Goal: Task Accomplishment & Management: Complete application form

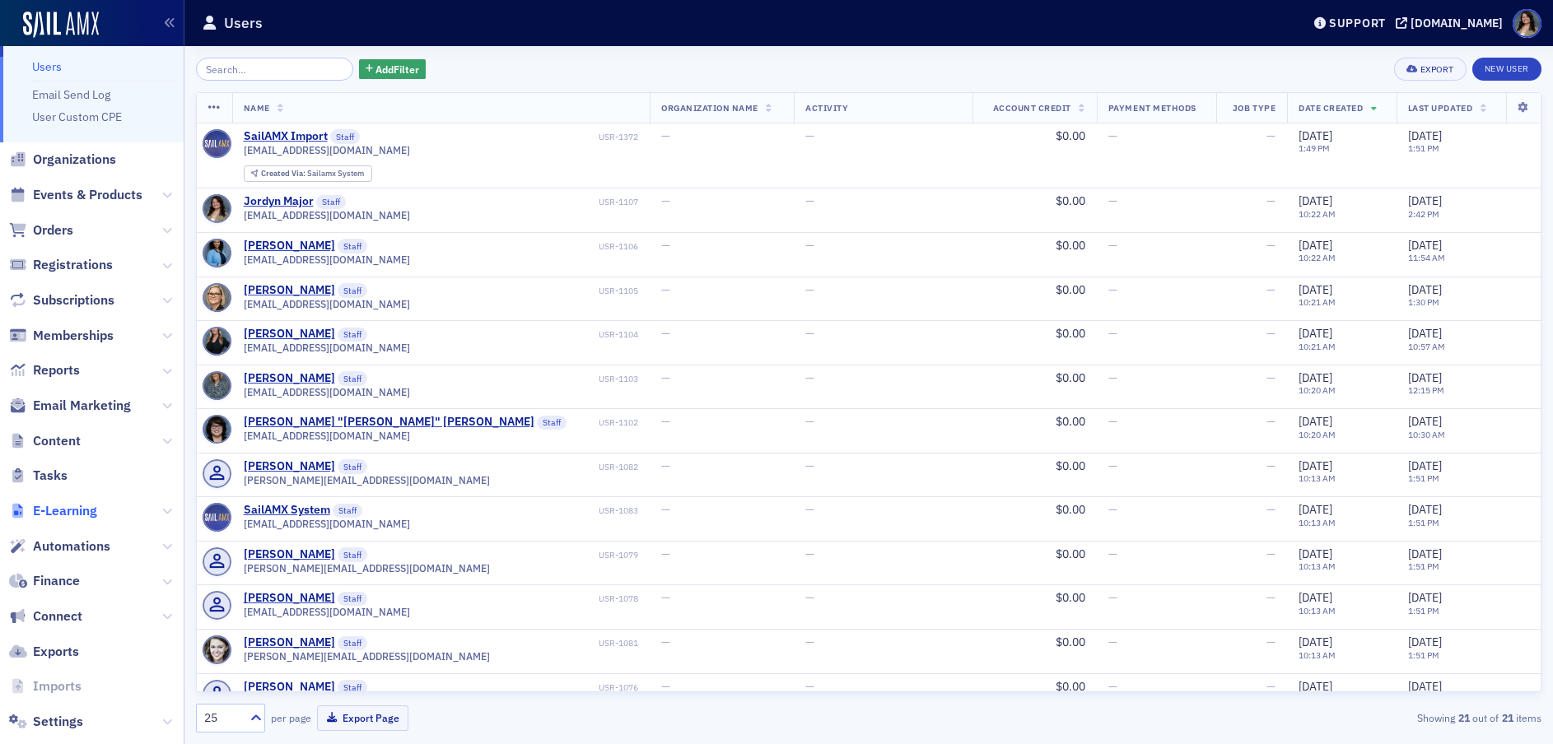
scroll to position [66, 0]
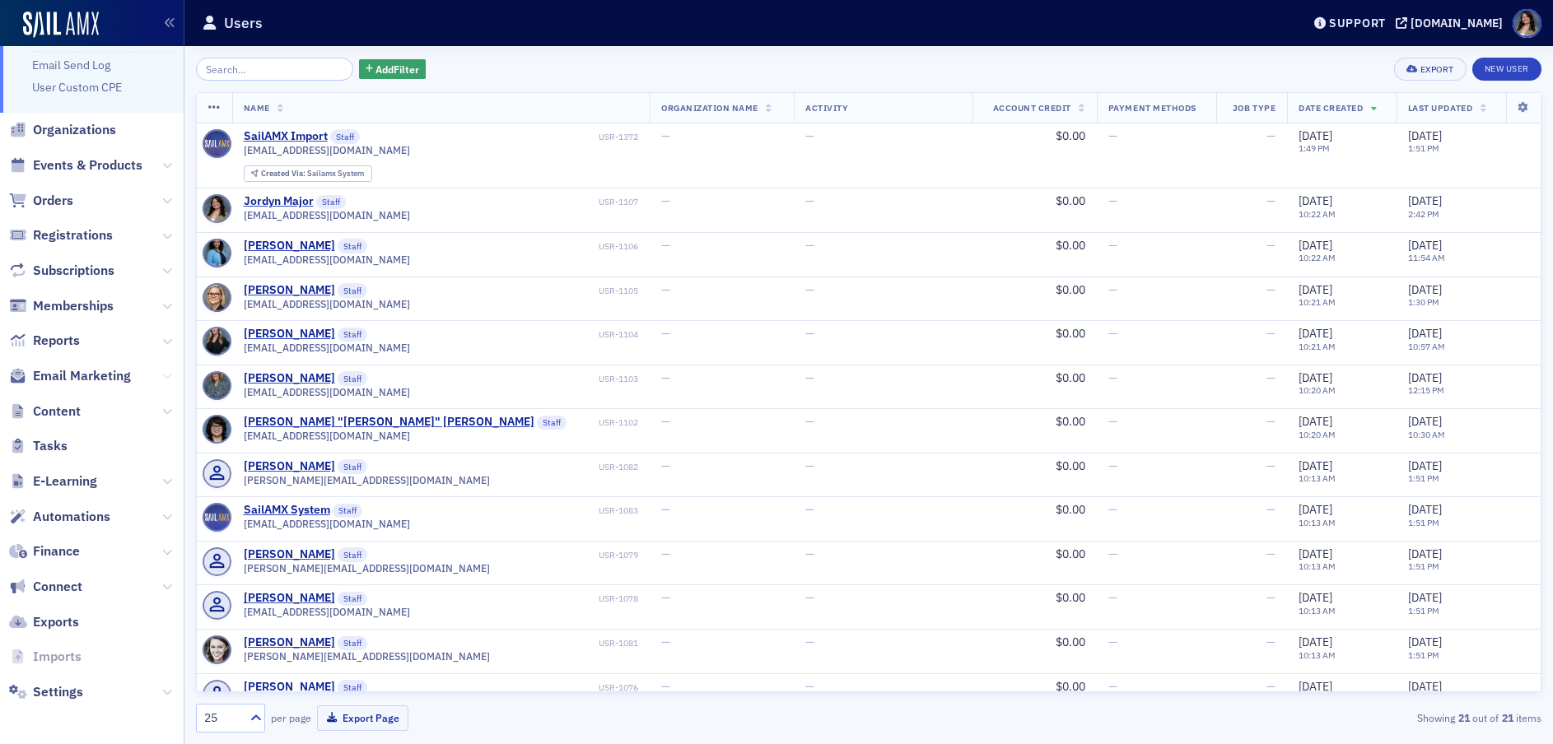
click at [162, 379] on icon at bounding box center [167, 376] width 10 height 10
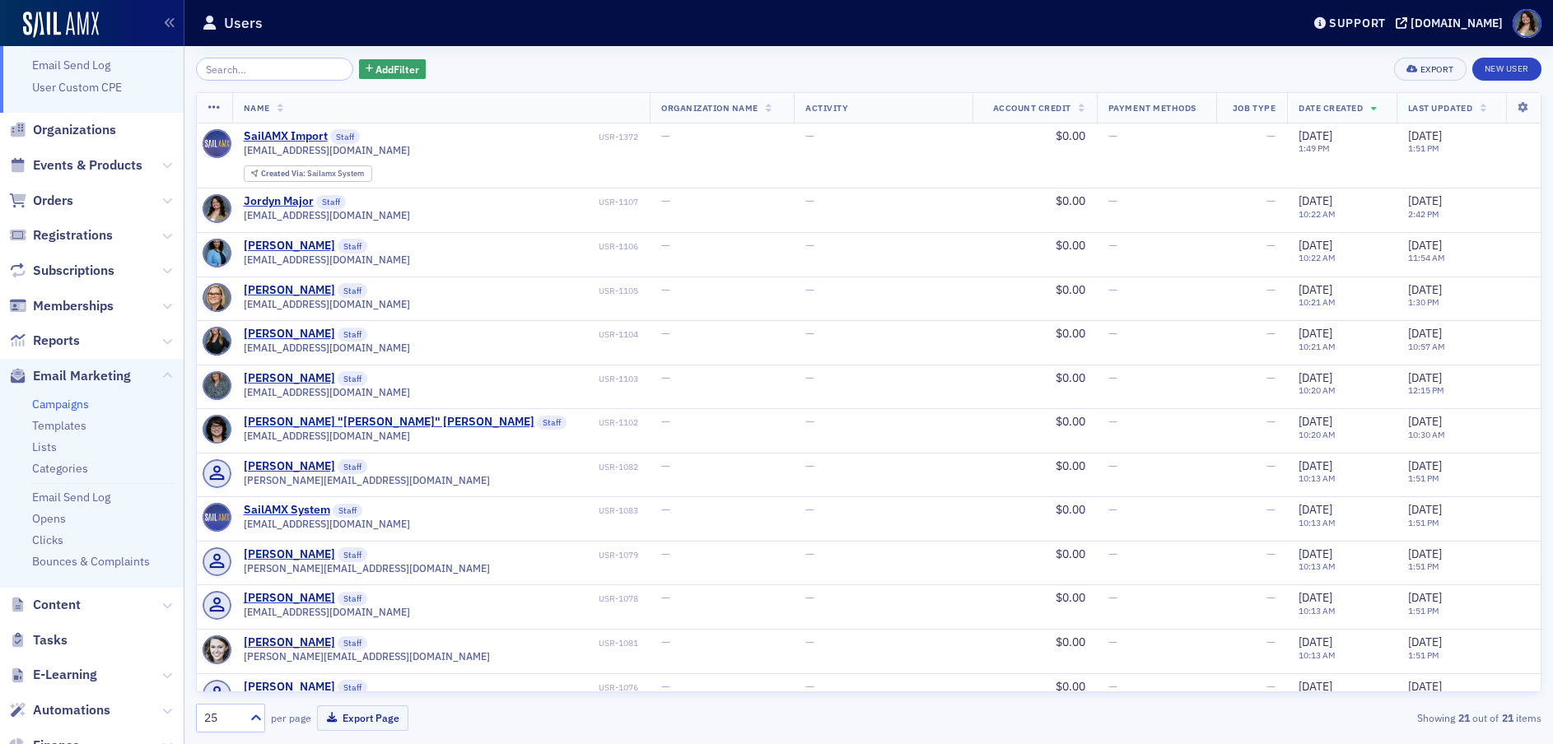
click at [58, 401] on link "Campaigns" at bounding box center [60, 404] width 57 height 15
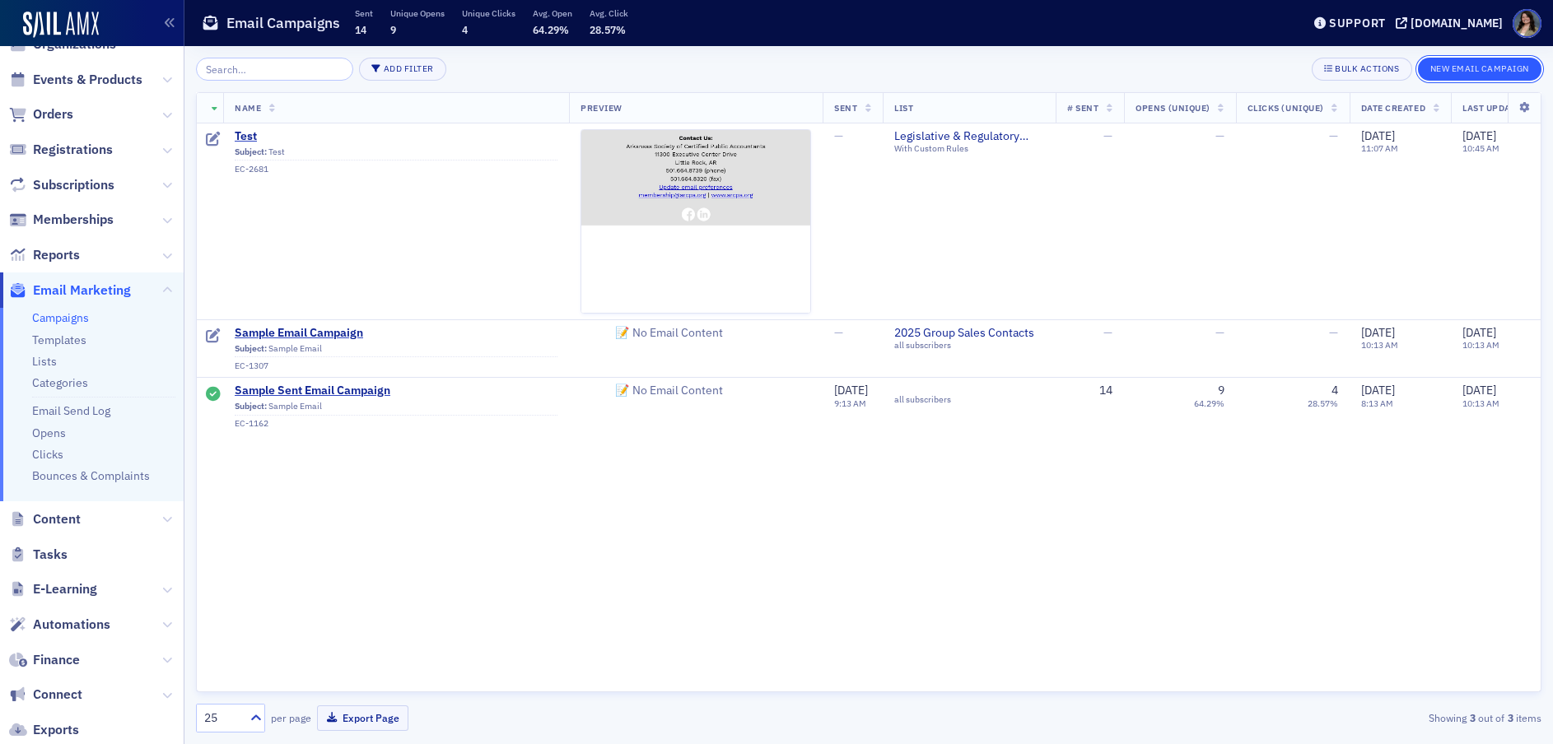
click at [1439, 66] on button "New Email Campaign" at bounding box center [1479, 69] width 123 height 23
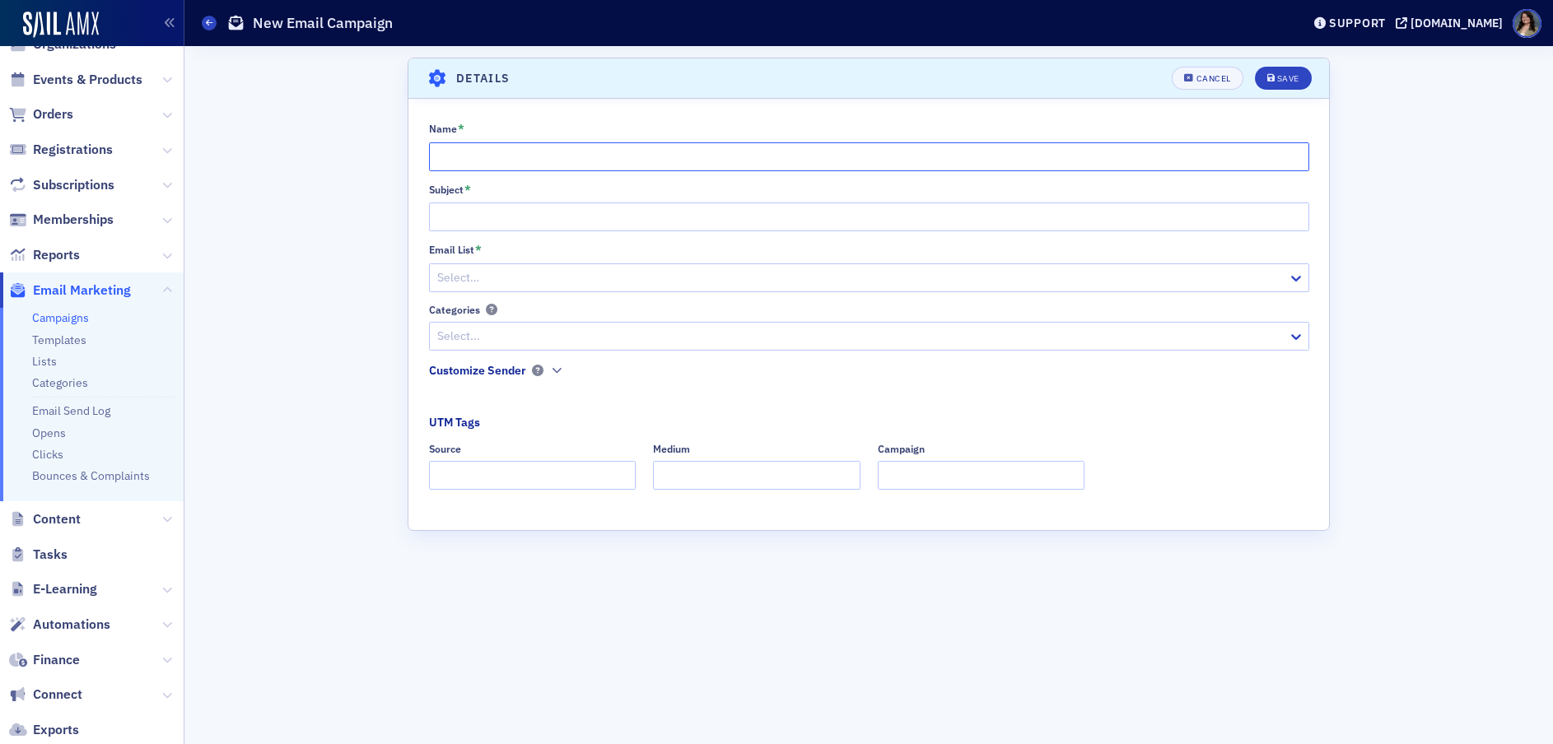
click at [573, 161] on input "Name *" at bounding box center [869, 156] width 880 height 29
type input "Email Test"
click at [618, 272] on div at bounding box center [843, 278] width 817 height 21
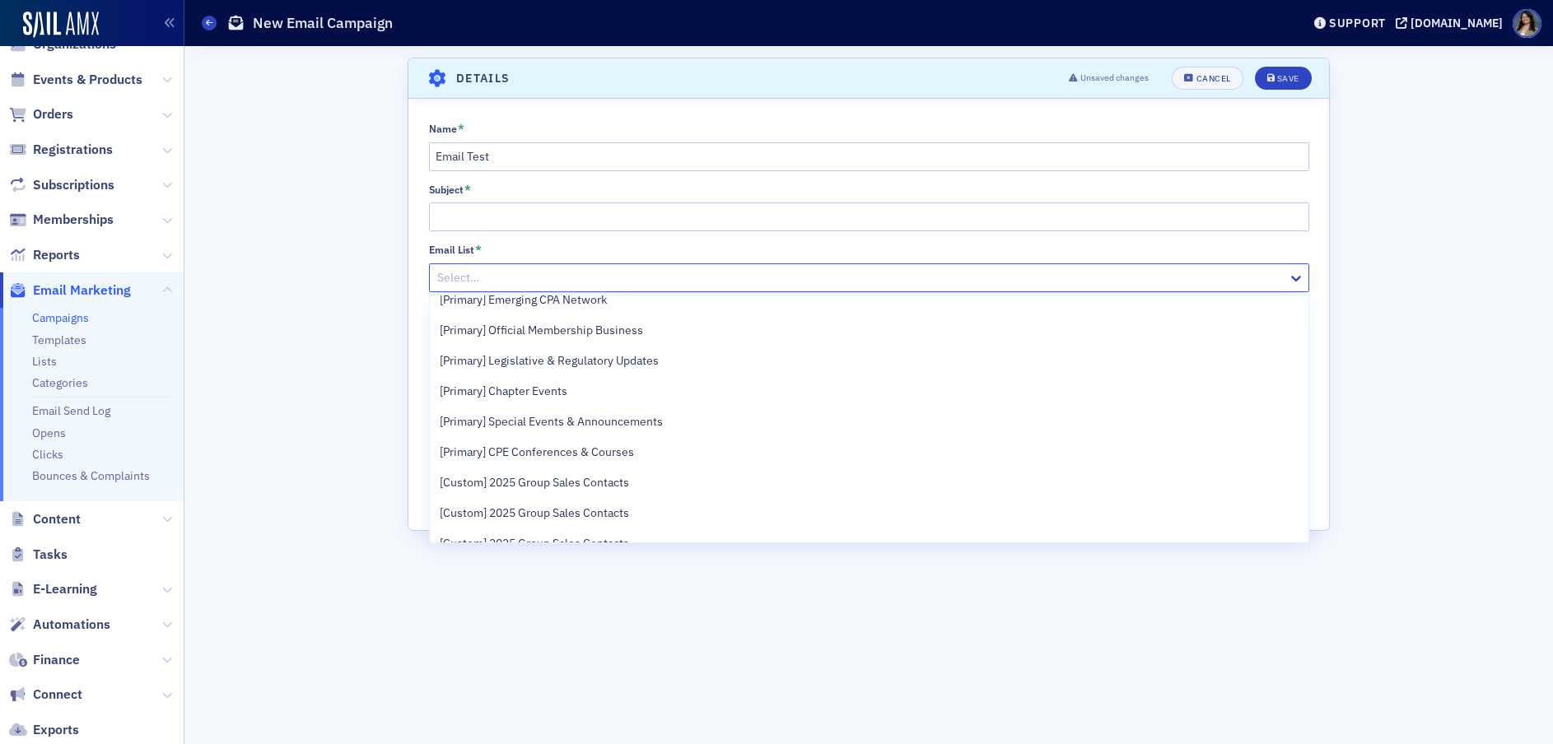
scroll to position [165, 0]
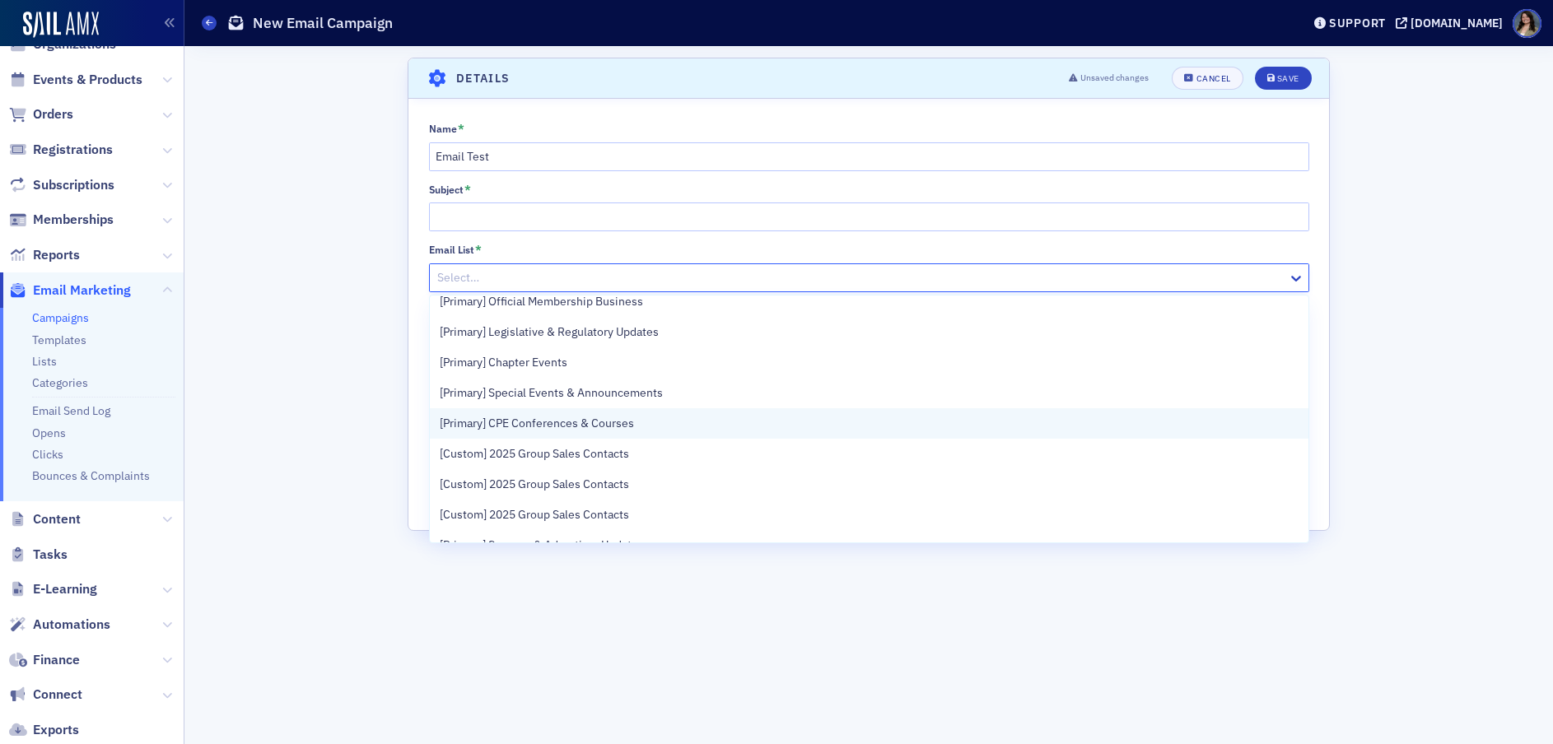
click at [635, 421] on div "[Primary] CPE Conferences & Courses" at bounding box center [869, 423] width 859 height 17
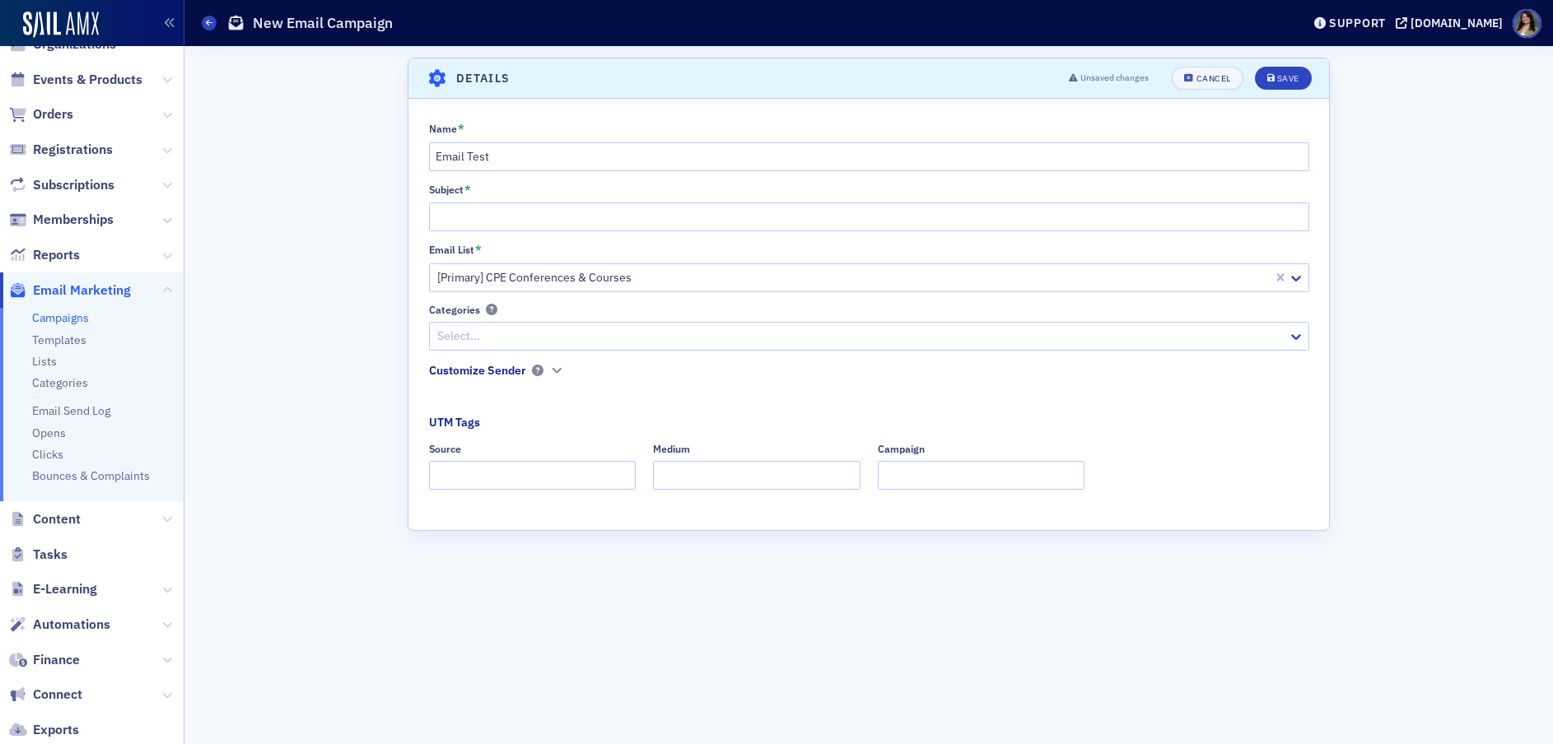
click at [510, 234] on div "Name * Email Test Subject * Email List * [Primary] CPE Conferences & Courses Ca…" at bounding box center [868, 311] width 920 height 379
click at [510, 230] on input "Subject *" at bounding box center [869, 217] width 880 height 29
type input "CPE"
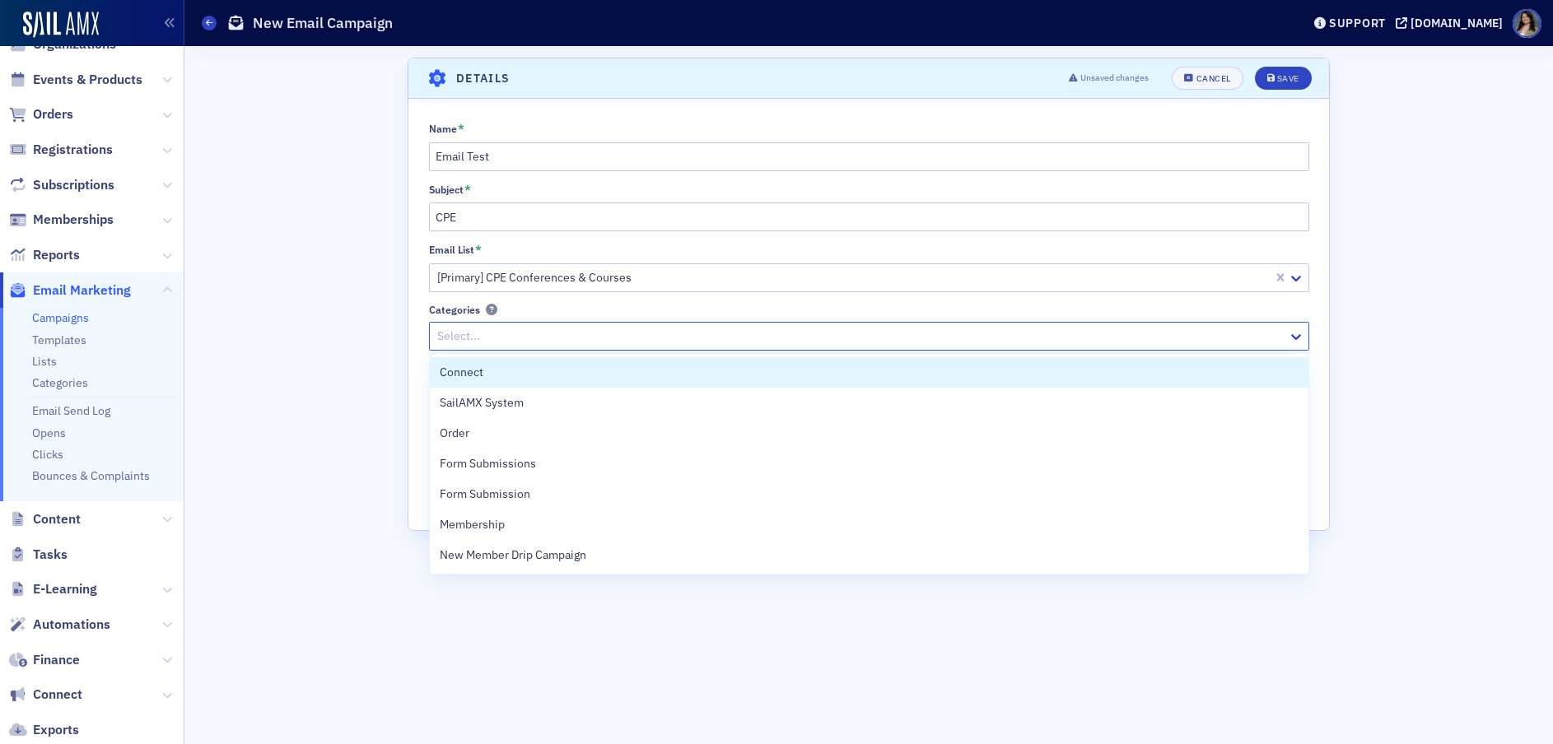
click at [526, 340] on div at bounding box center [860, 336] width 850 height 21
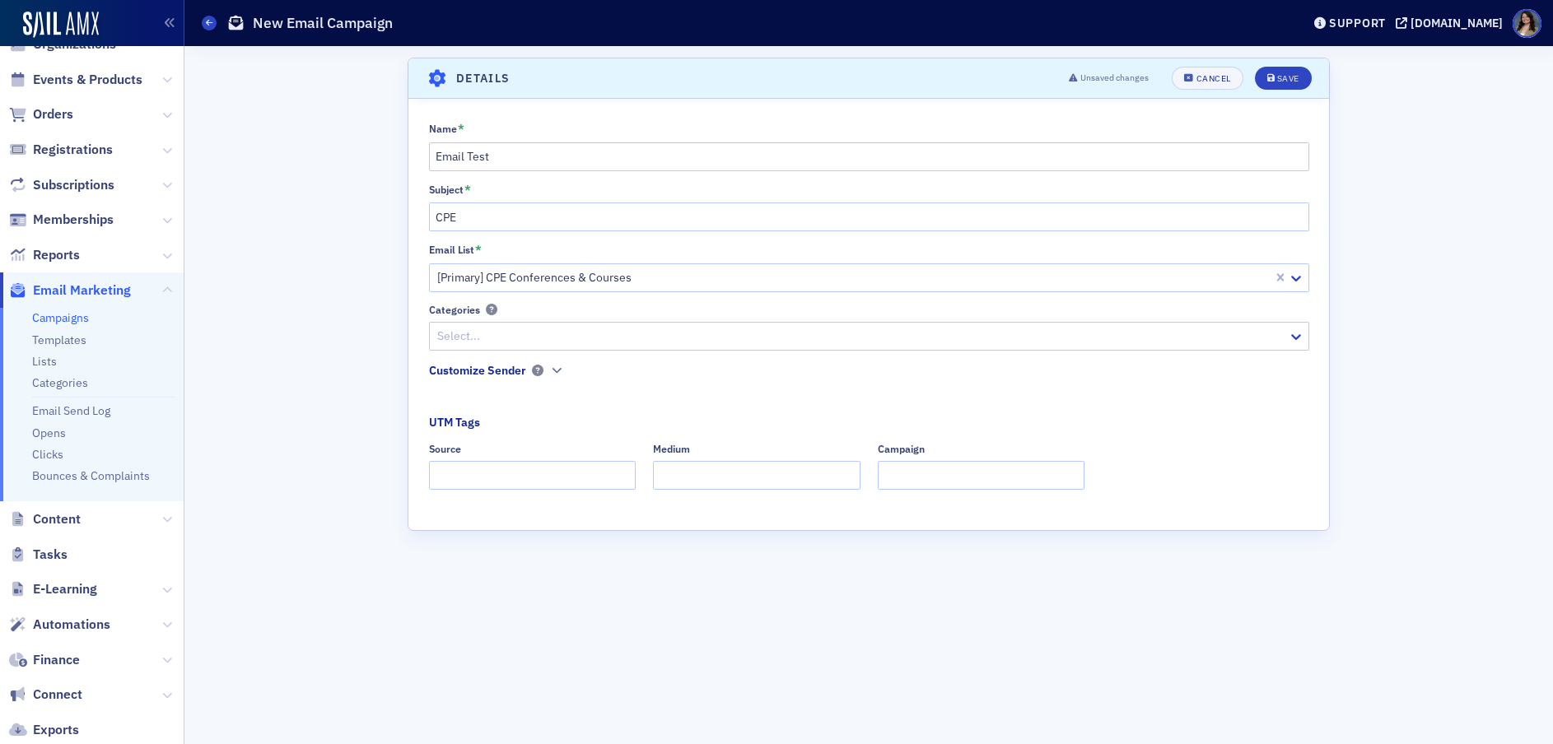
click at [347, 412] on div "Scroll to Details Details Unsaved changes Cancel Save Name * Email Test Subject…" at bounding box center [868, 395] width 1345 height 698
click at [1296, 76] on div "Save" at bounding box center [1288, 78] width 22 height 9
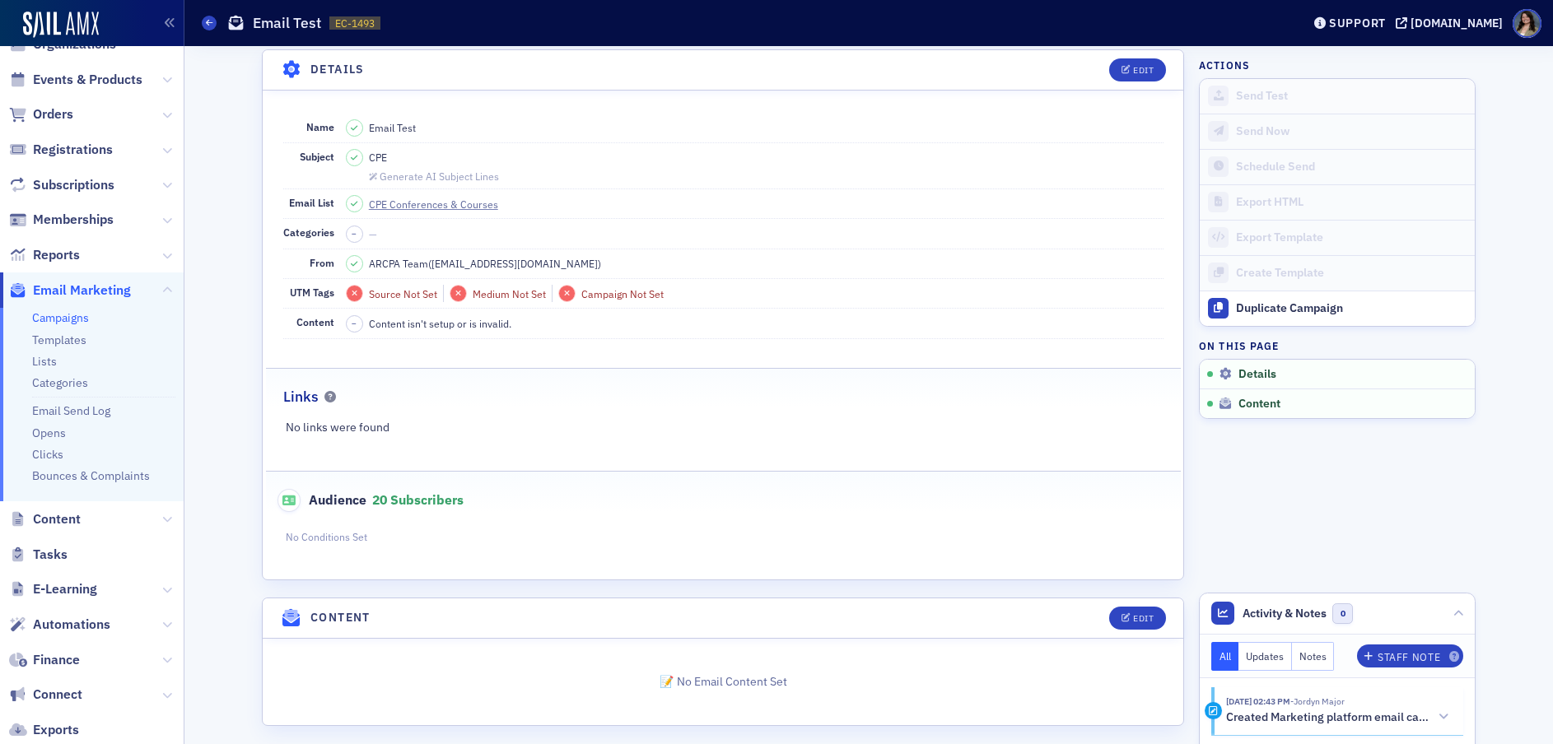
scroll to position [93, 0]
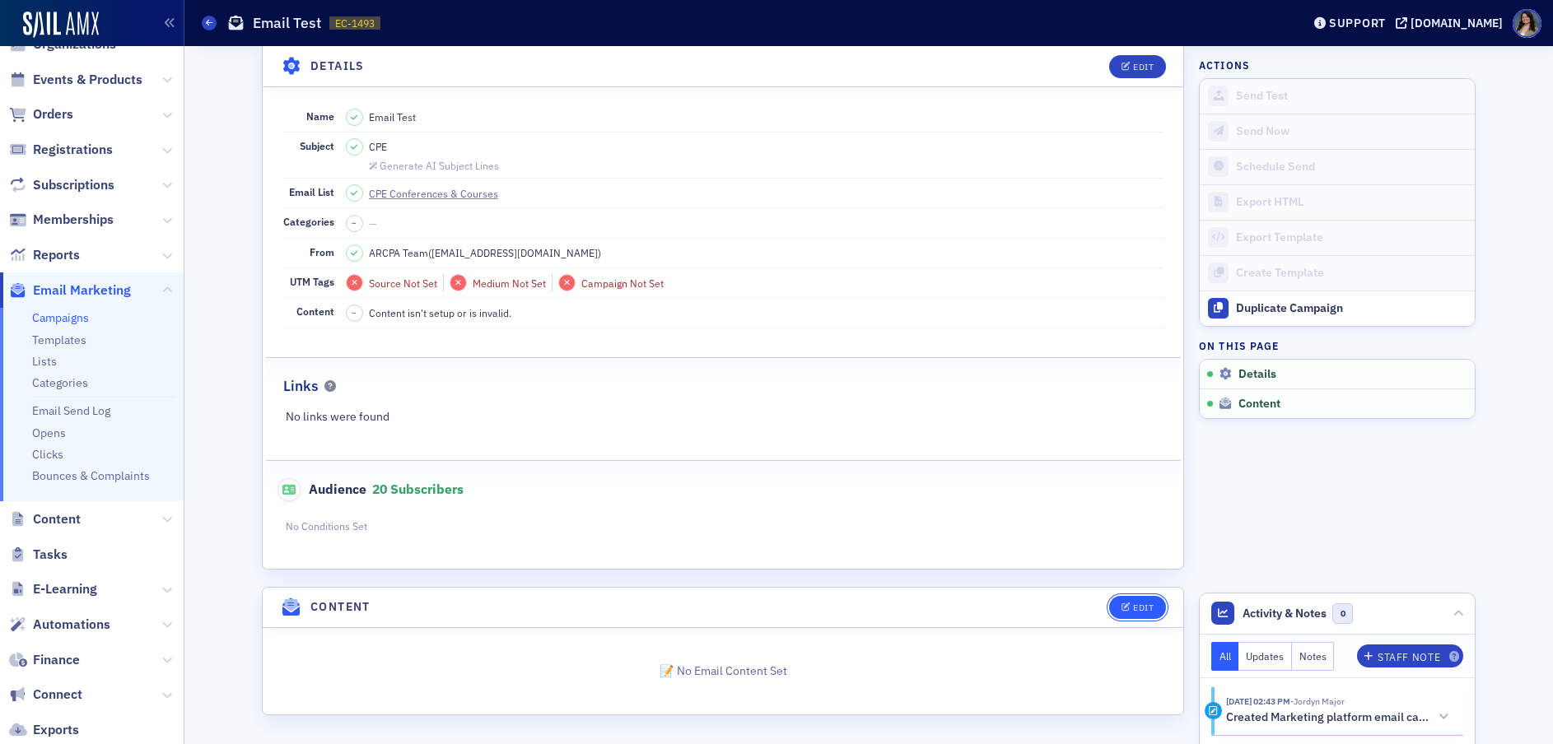
click at [1144, 607] on div "Edit" at bounding box center [1143, 607] width 21 height 9
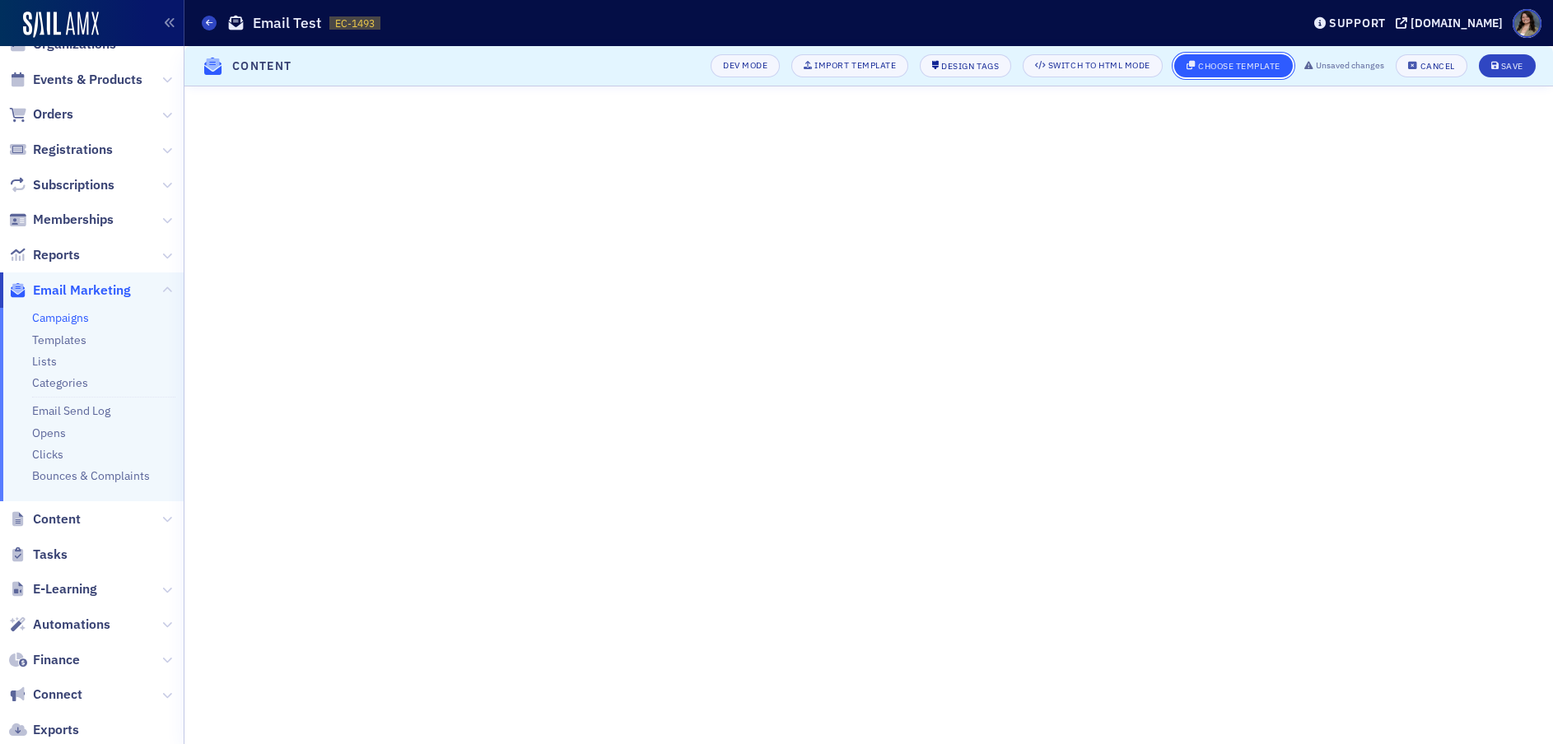
click at [1231, 59] on button "Choose Template" at bounding box center [1233, 65] width 119 height 23
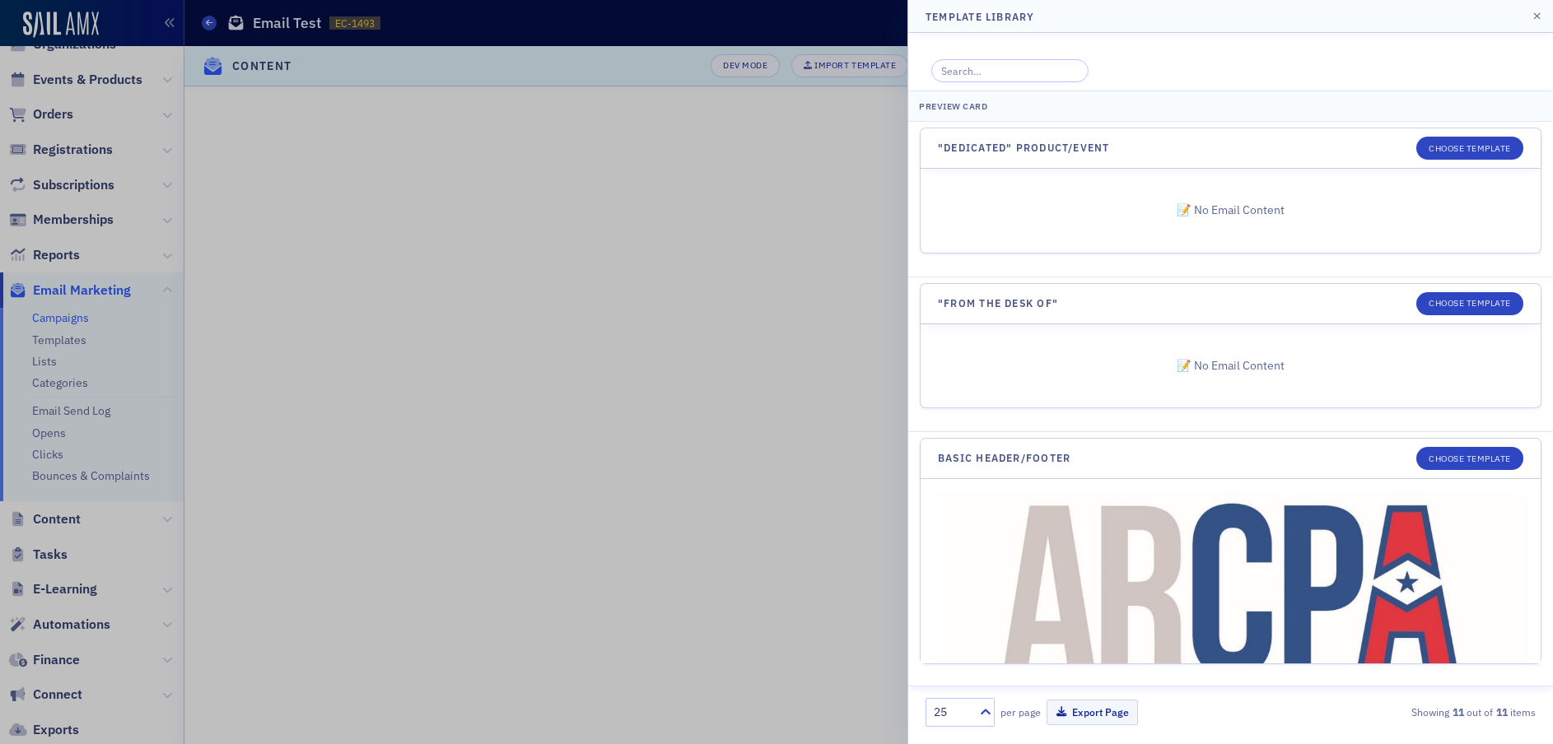
click at [788, 473] on div at bounding box center [776, 372] width 1553 height 744
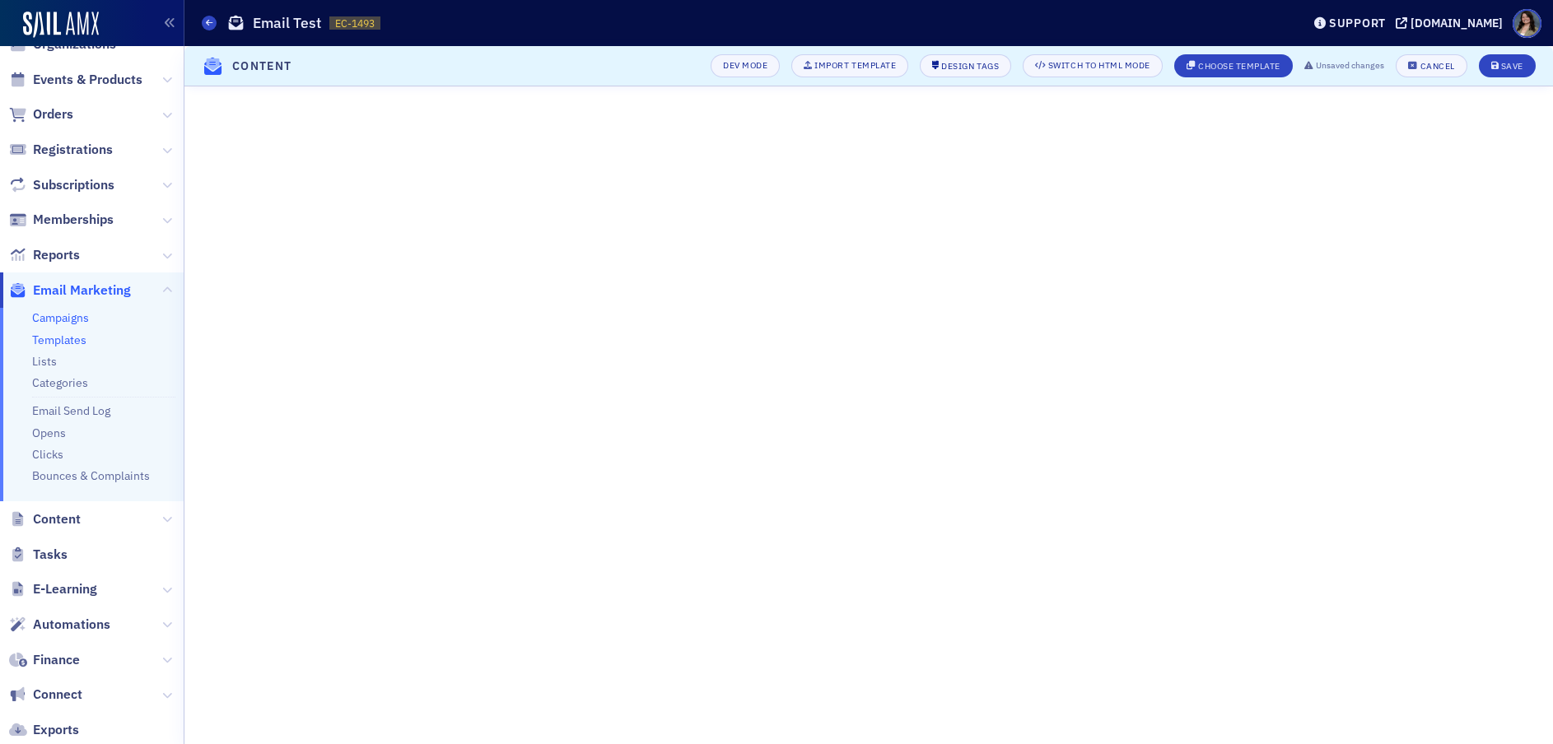
click at [67, 340] on link "Templates" at bounding box center [59, 340] width 54 height 15
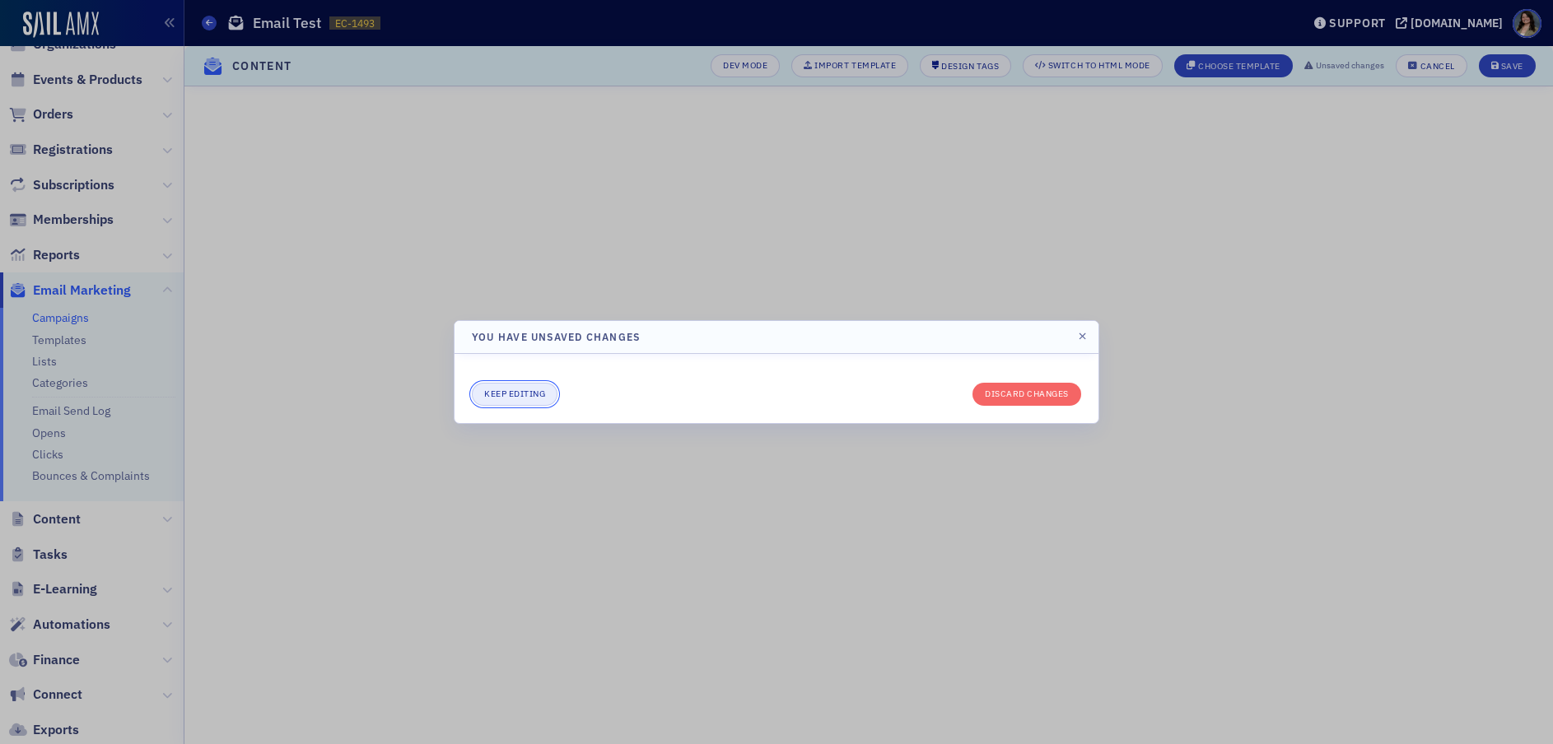
click at [519, 393] on button "Keep editing" at bounding box center [515, 394] width 86 height 23
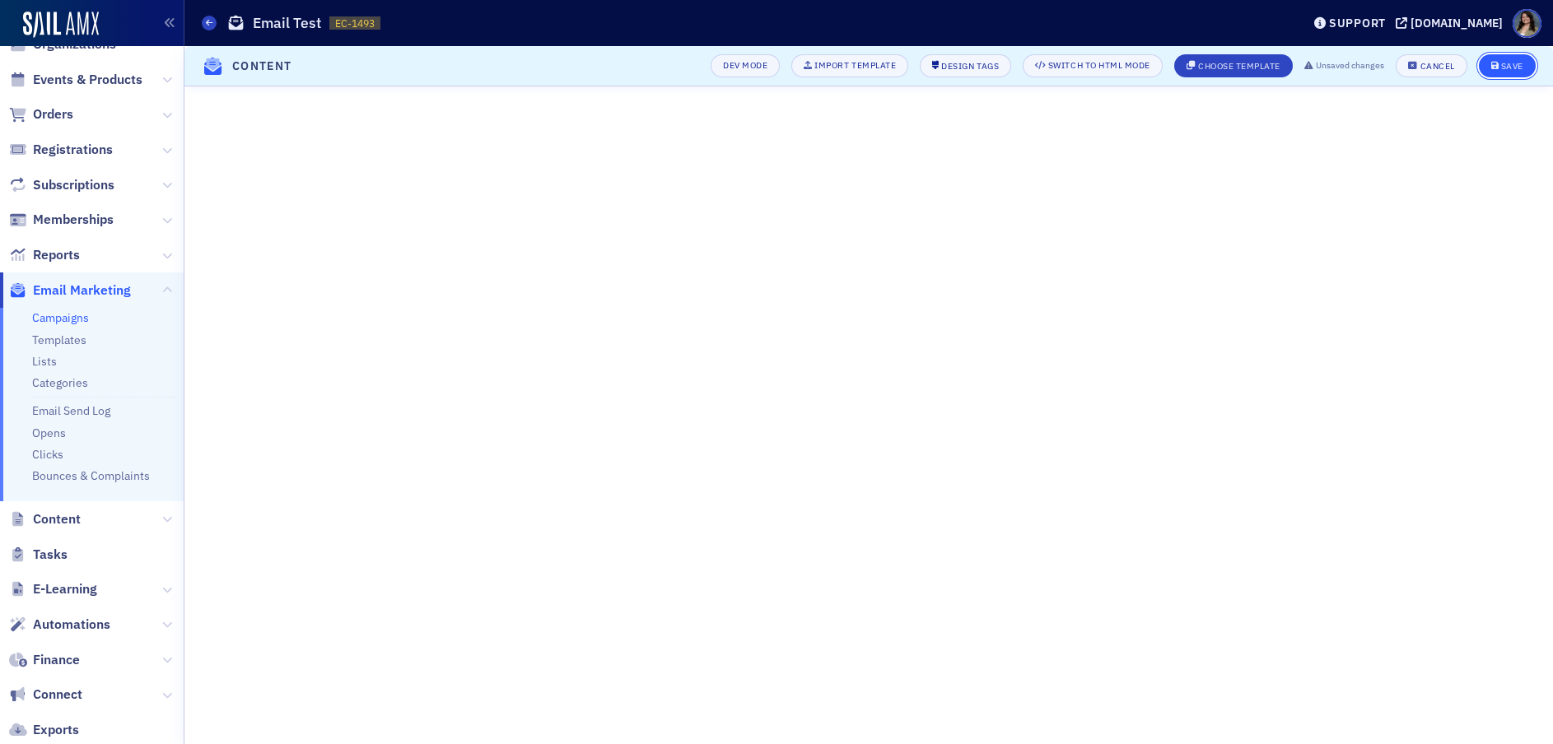
click at [1528, 68] on button "Save" at bounding box center [1506, 65] width 57 height 23
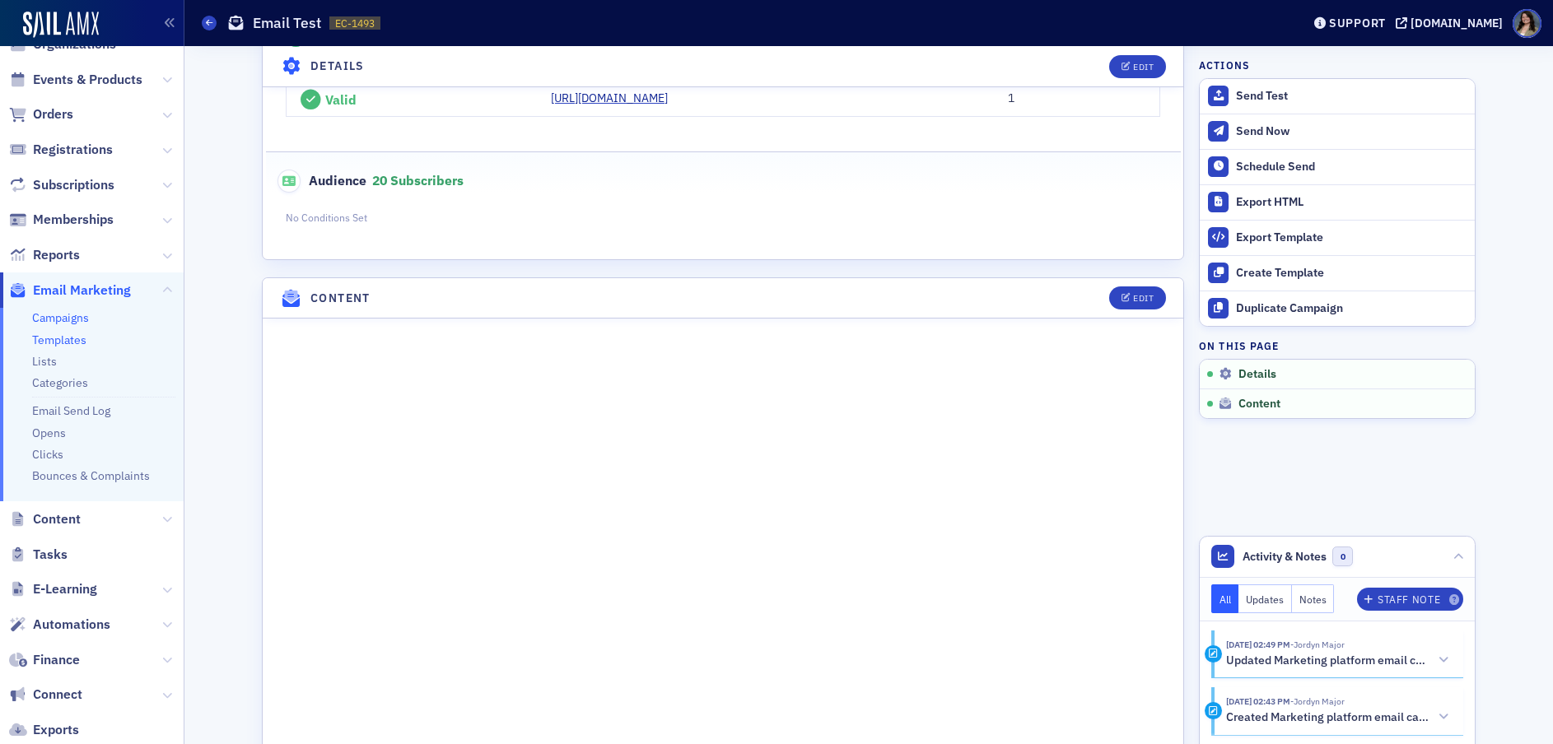
scroll to position [494, 0]
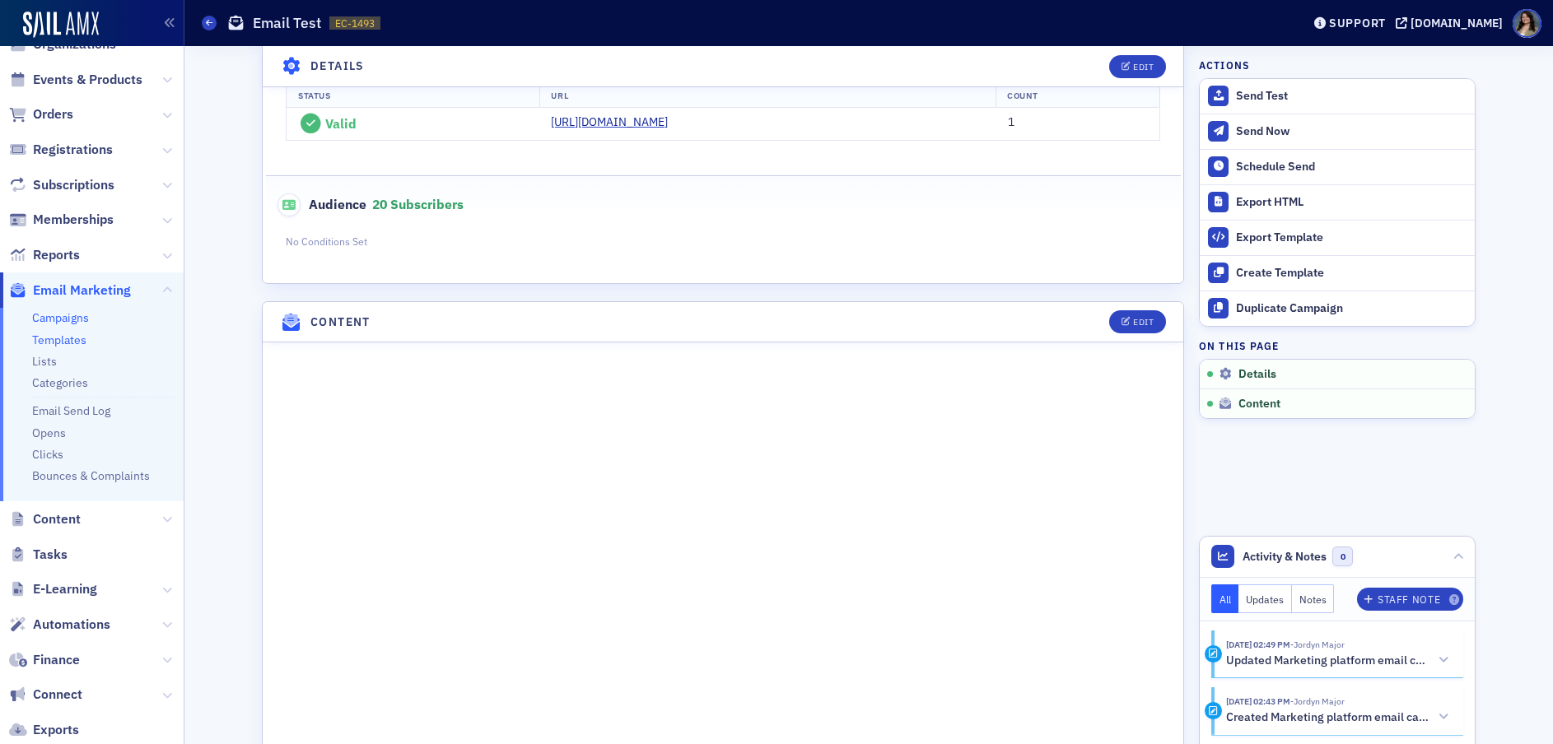
click at [59, 341] on link "Templates" at bounding box center [59, 340] width 54 height 15
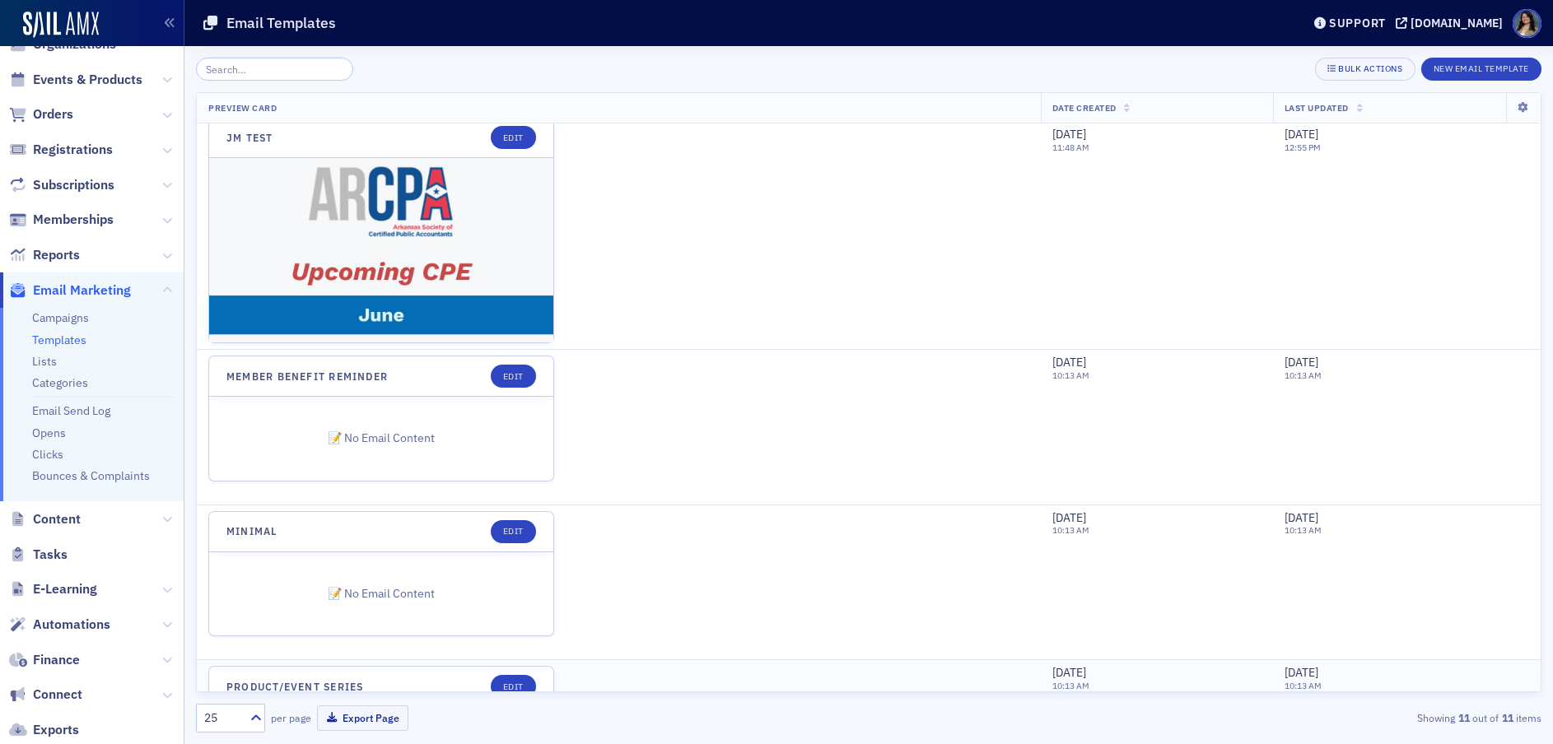
scroll to position [659, 0]
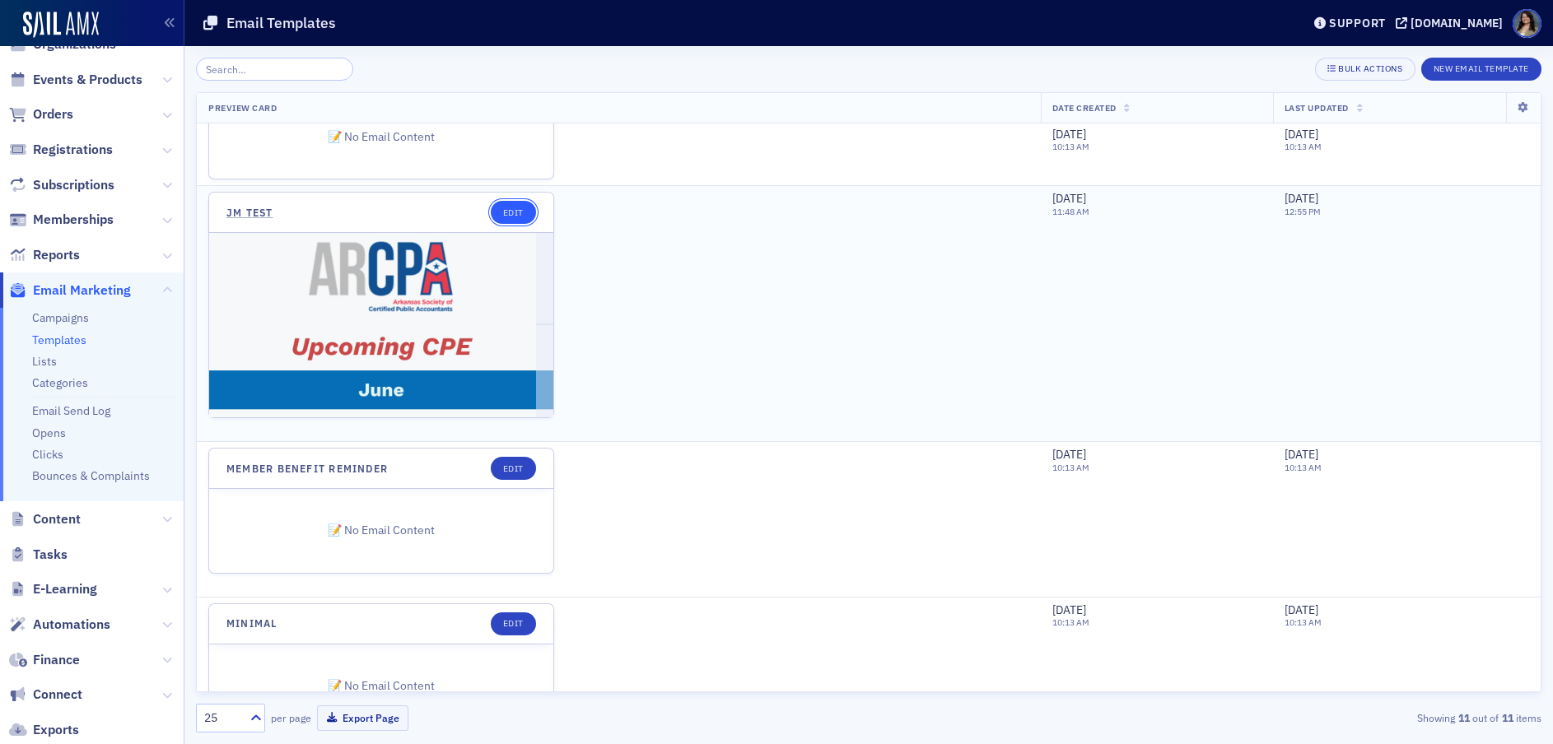
click at [516, 212] on link "Edit" at bounding box center [513, 212] width 45 height 23
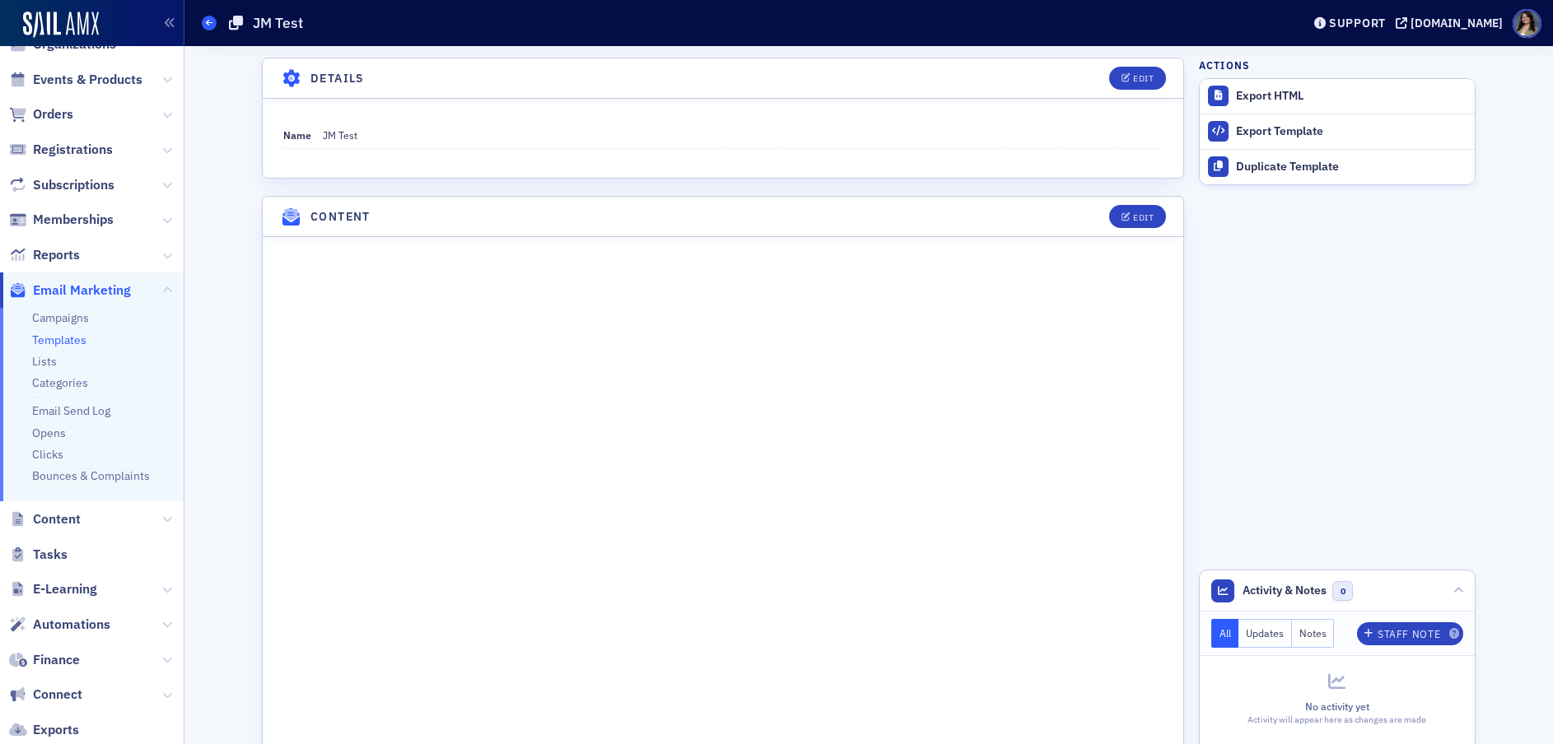
click at [206, 17] on span at bounding box center [209, 23] width 15 height 15
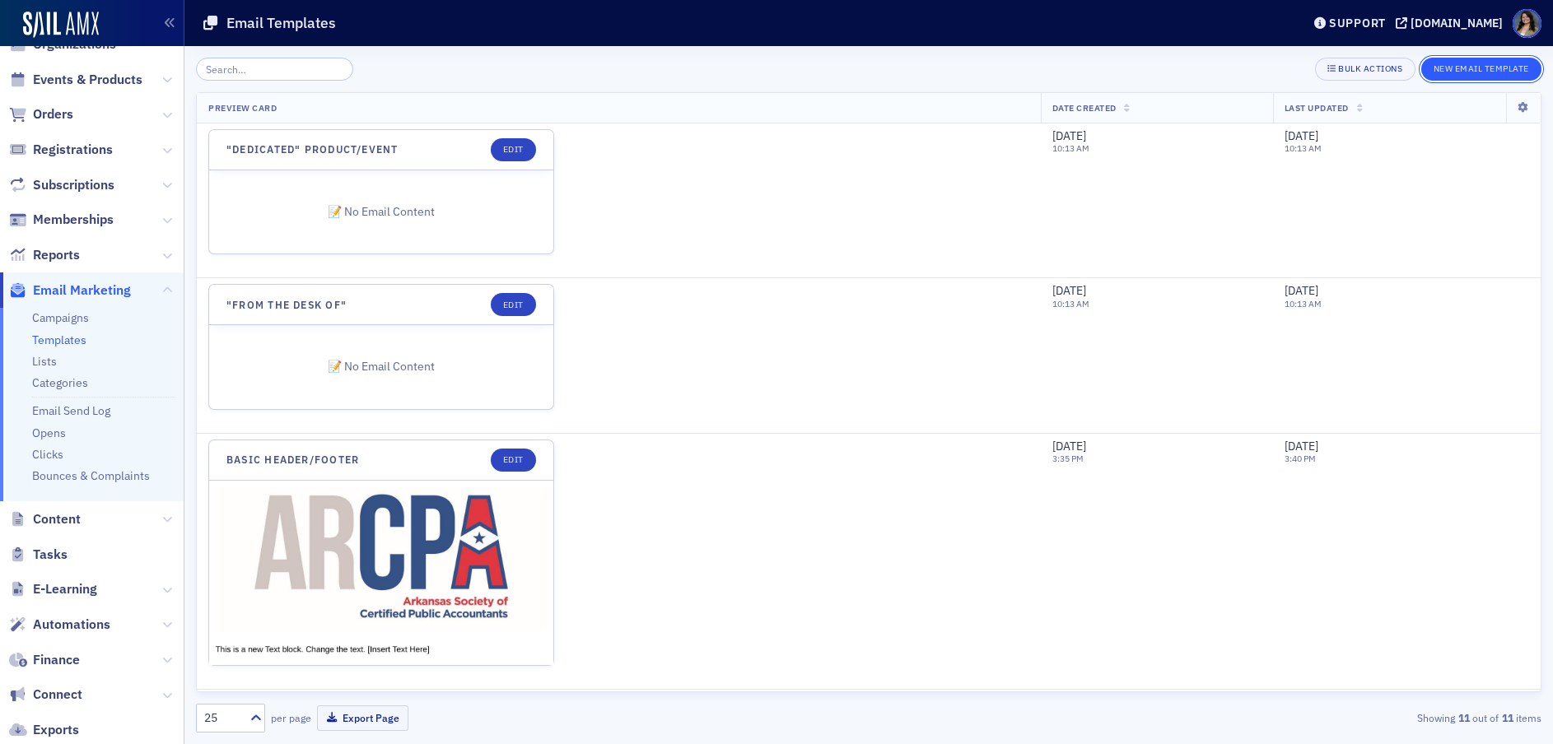
click at [1497, 69] on button "New Email Template" at bounding box center [1481, 69] width 120 height 23
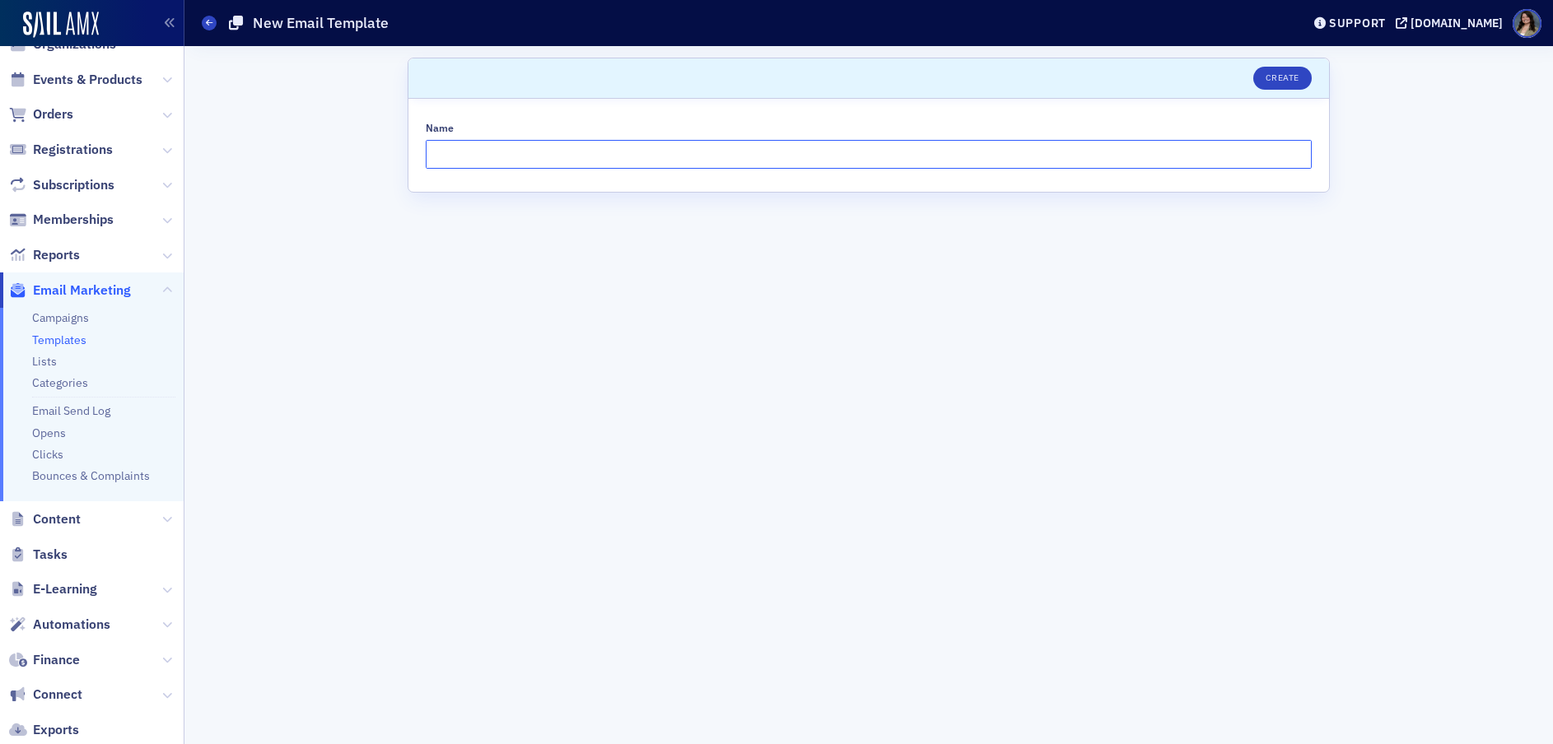
click at [776, 151] on input "Name" at bounding box center [869, 154] width 886 height 29
click at [217, 29] on div "Templates New Email Template" at bounding box center [739, 22] width 1074 height 31
click at [210, 26] on icon at bounding box center [209, 22] width 7 height 7
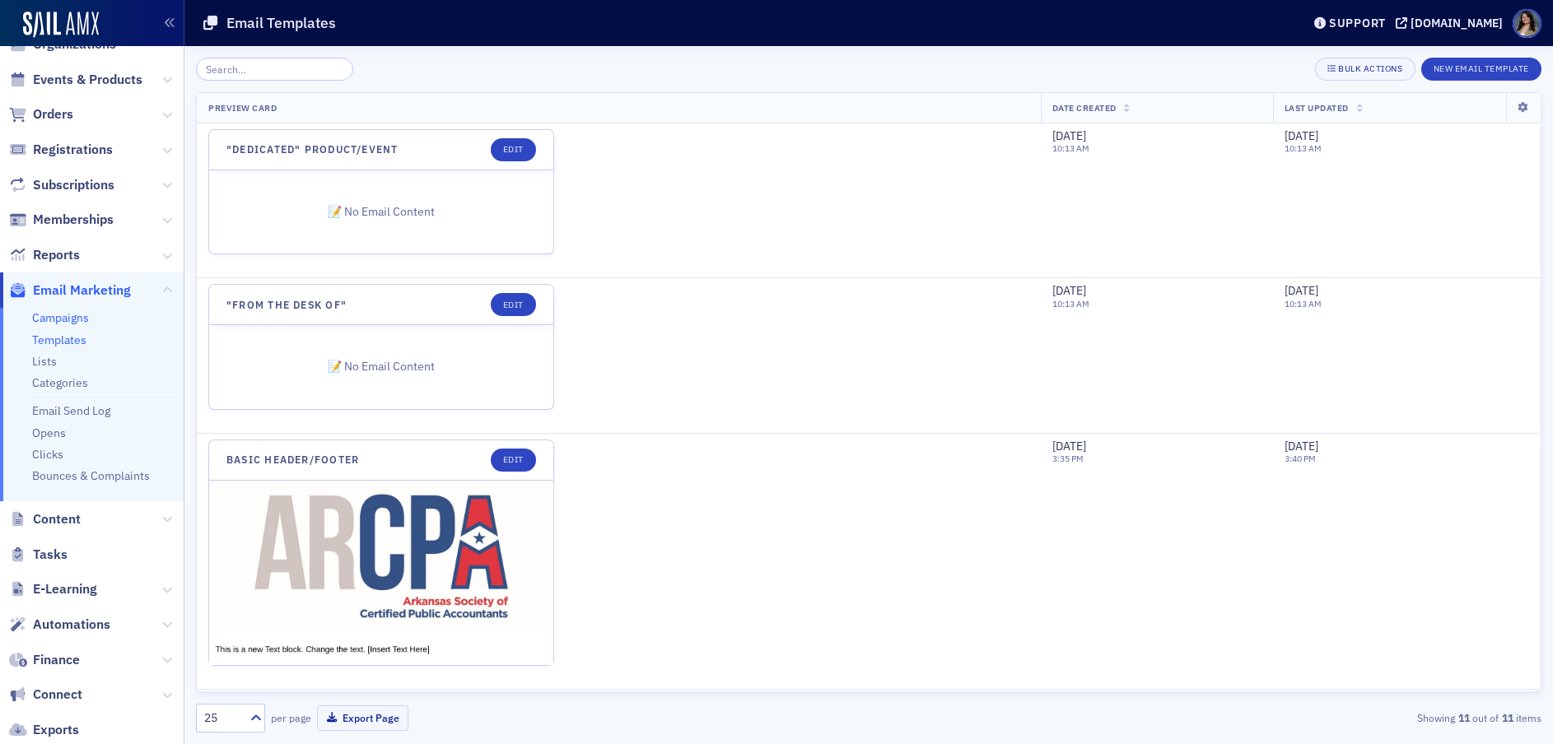
click at [50, 310] on link "Campaigns" at bounding box center [60, 317] width 57 height 15
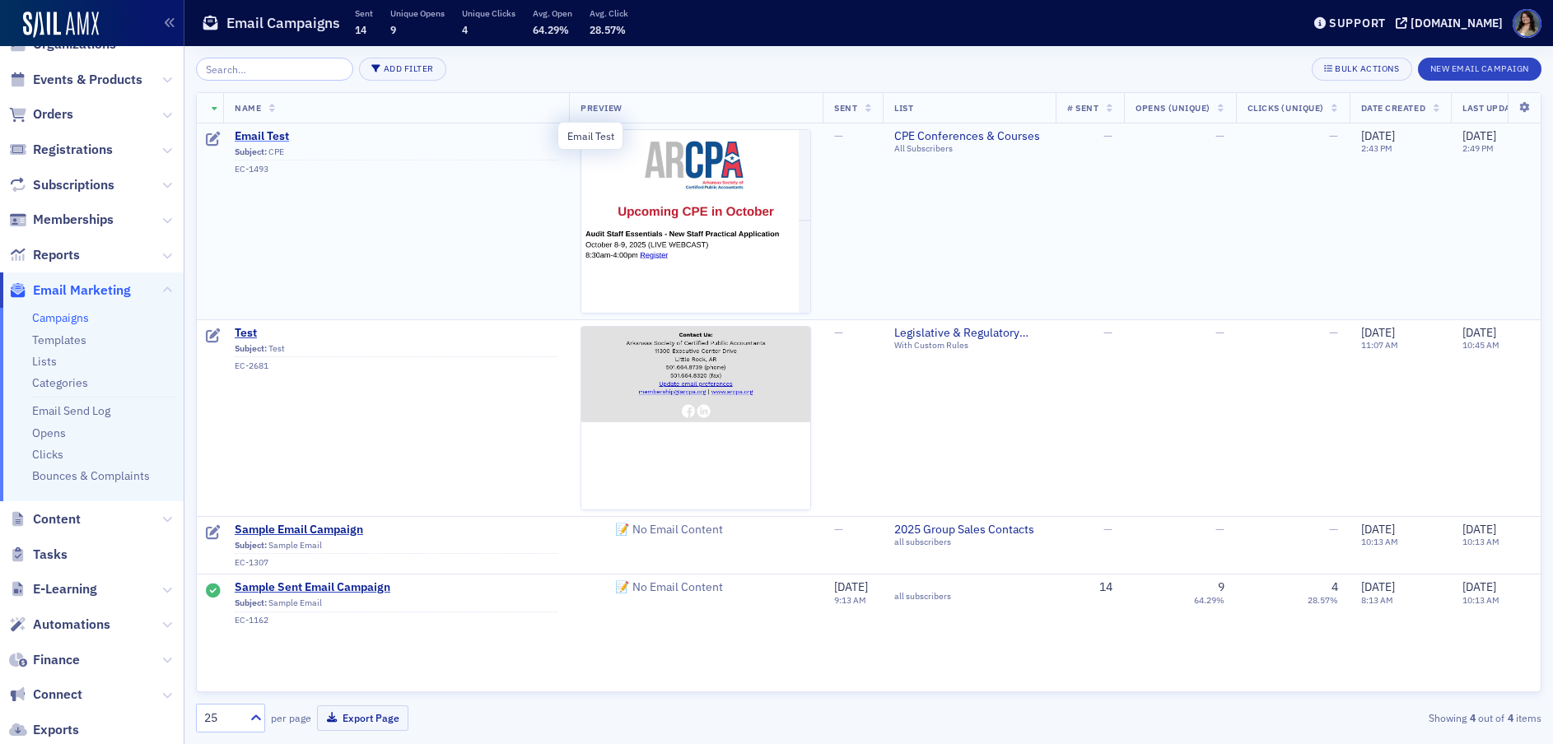
click at [283, 136] on span "Email Test" at bounding box center [396, 136] width 323 height 15
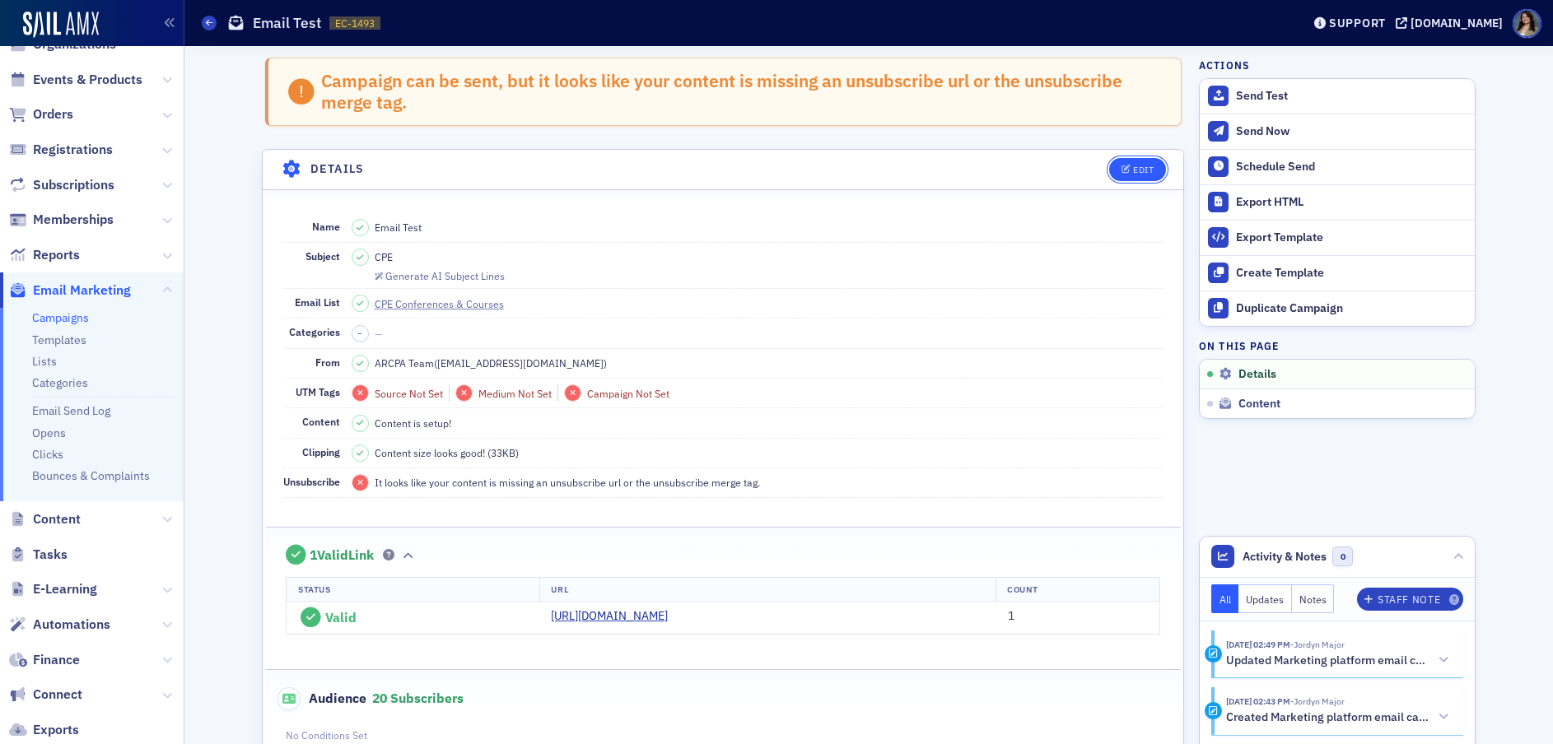
click at [1124, 172] on span "Edit" at bounding box center [1137, 169] width 32 height 9
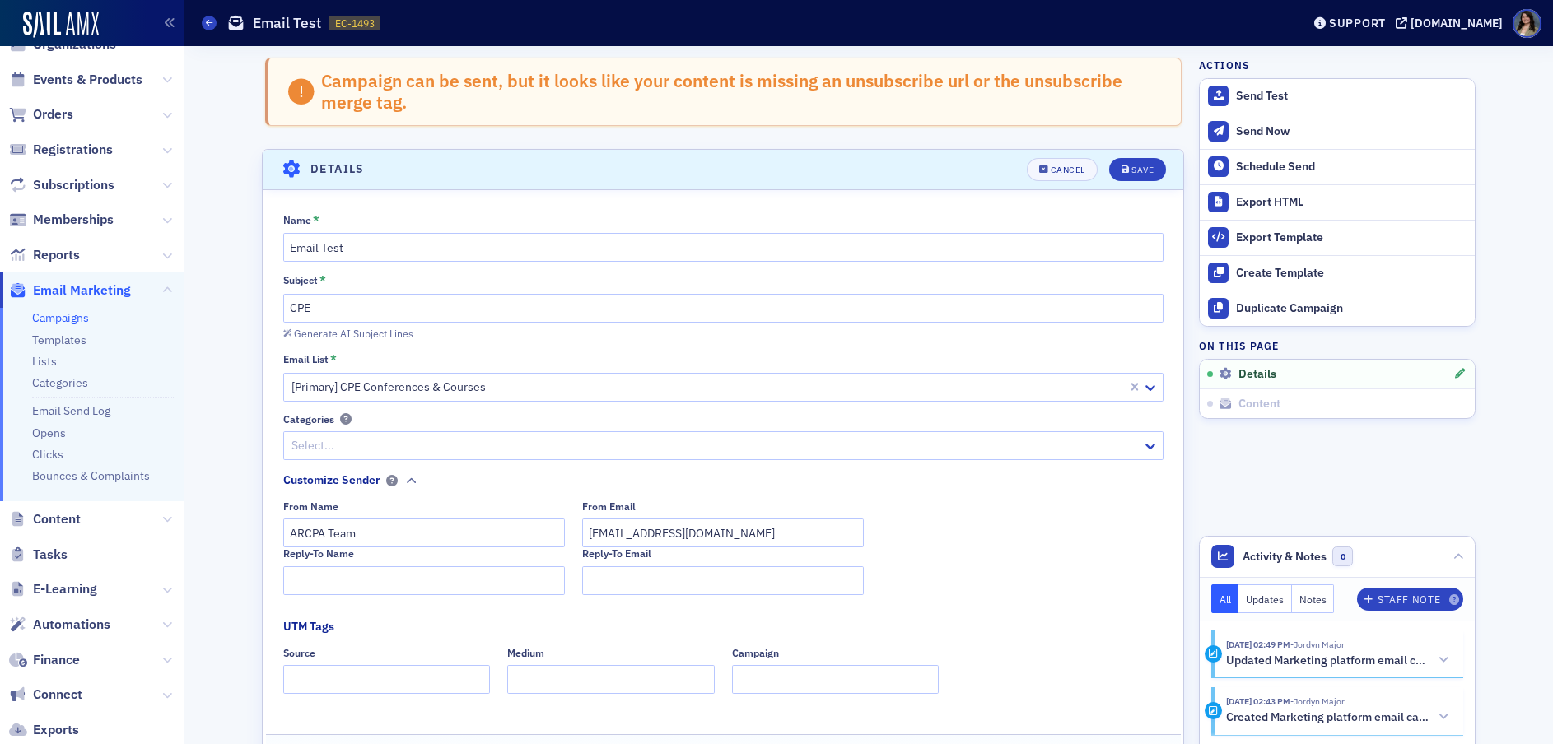
scroll to position [94, 0]
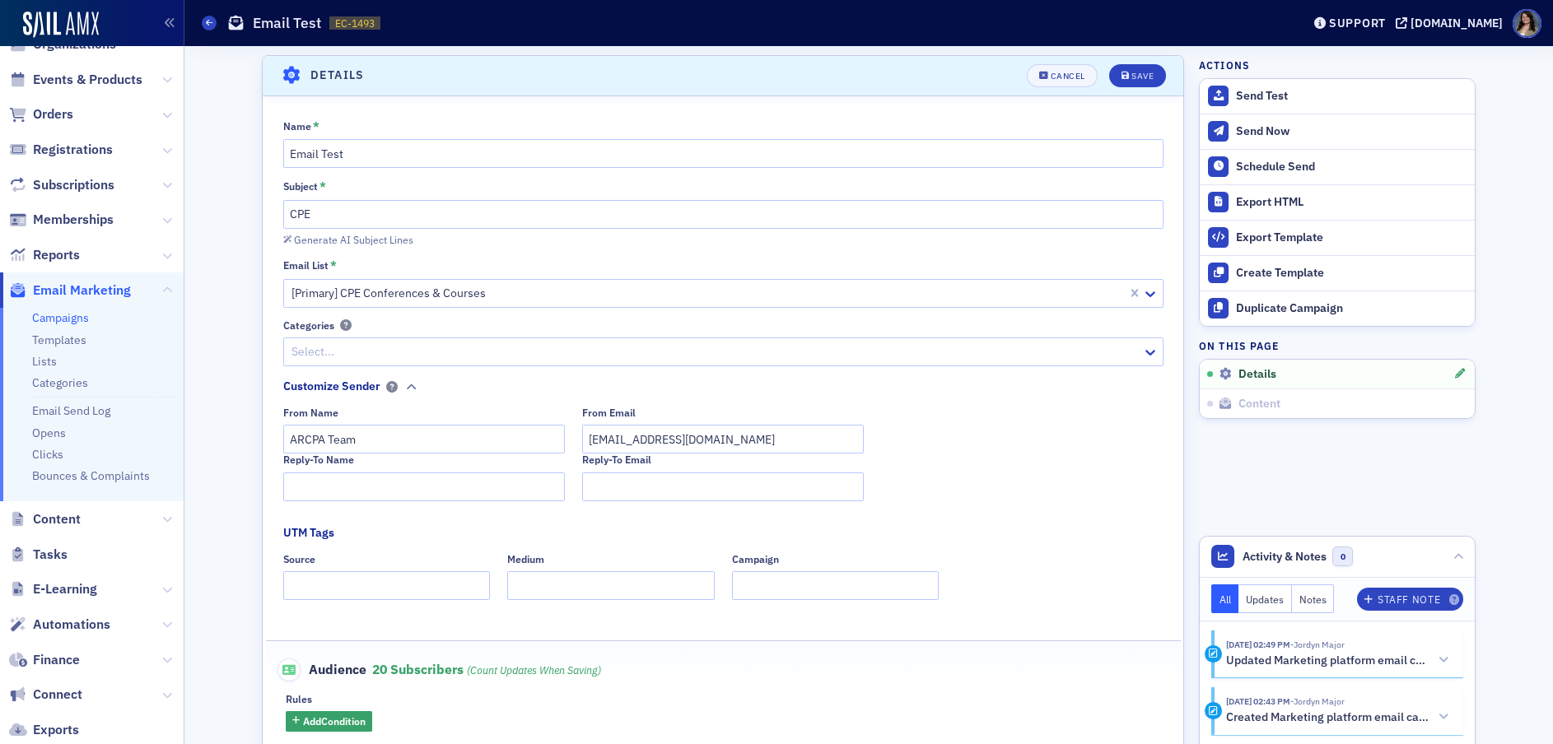
click at [703, 356] on div at bounding box center [715, 352] width 850 height 21
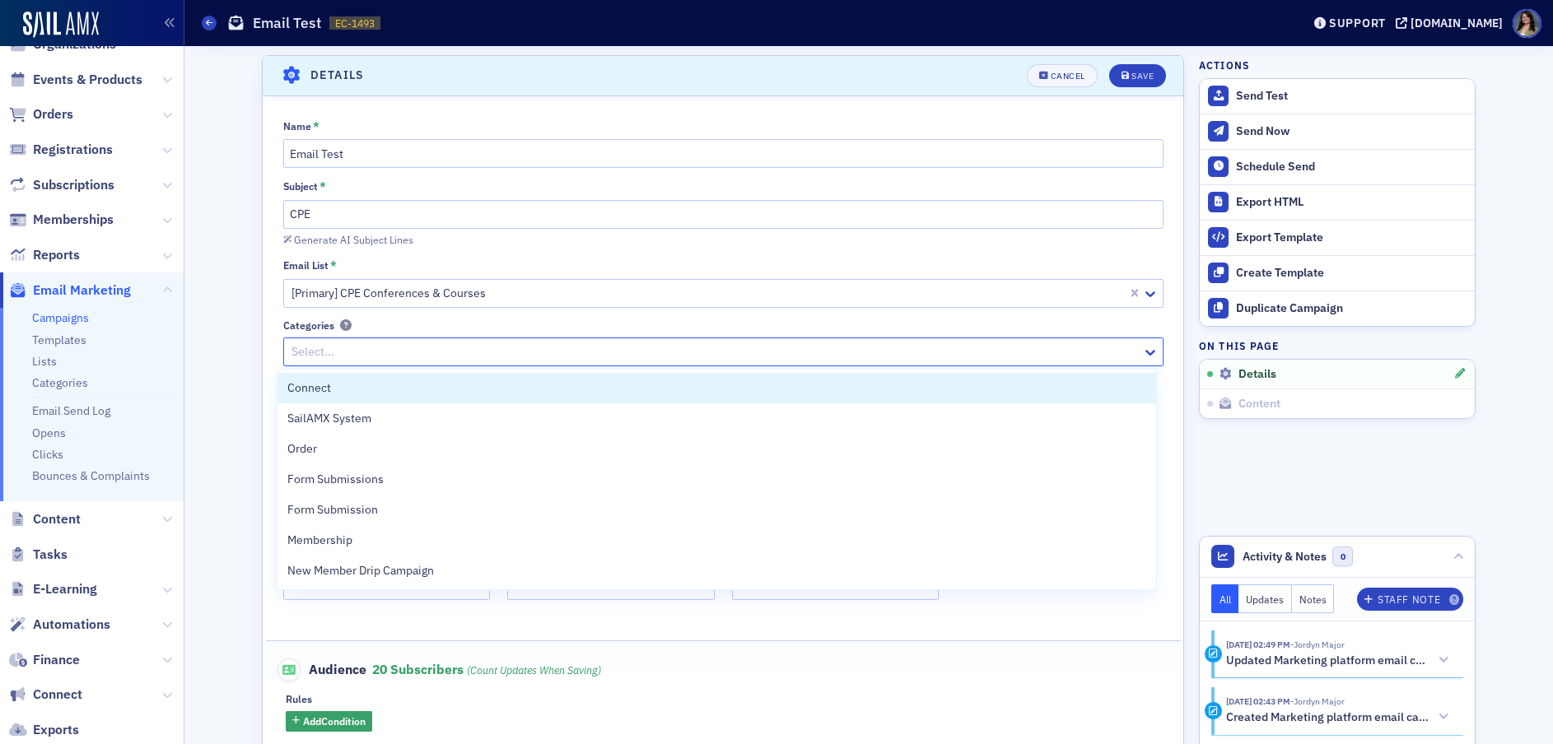
click at [425, 357] on div at bounding box center [715, 352] width 850 height 21
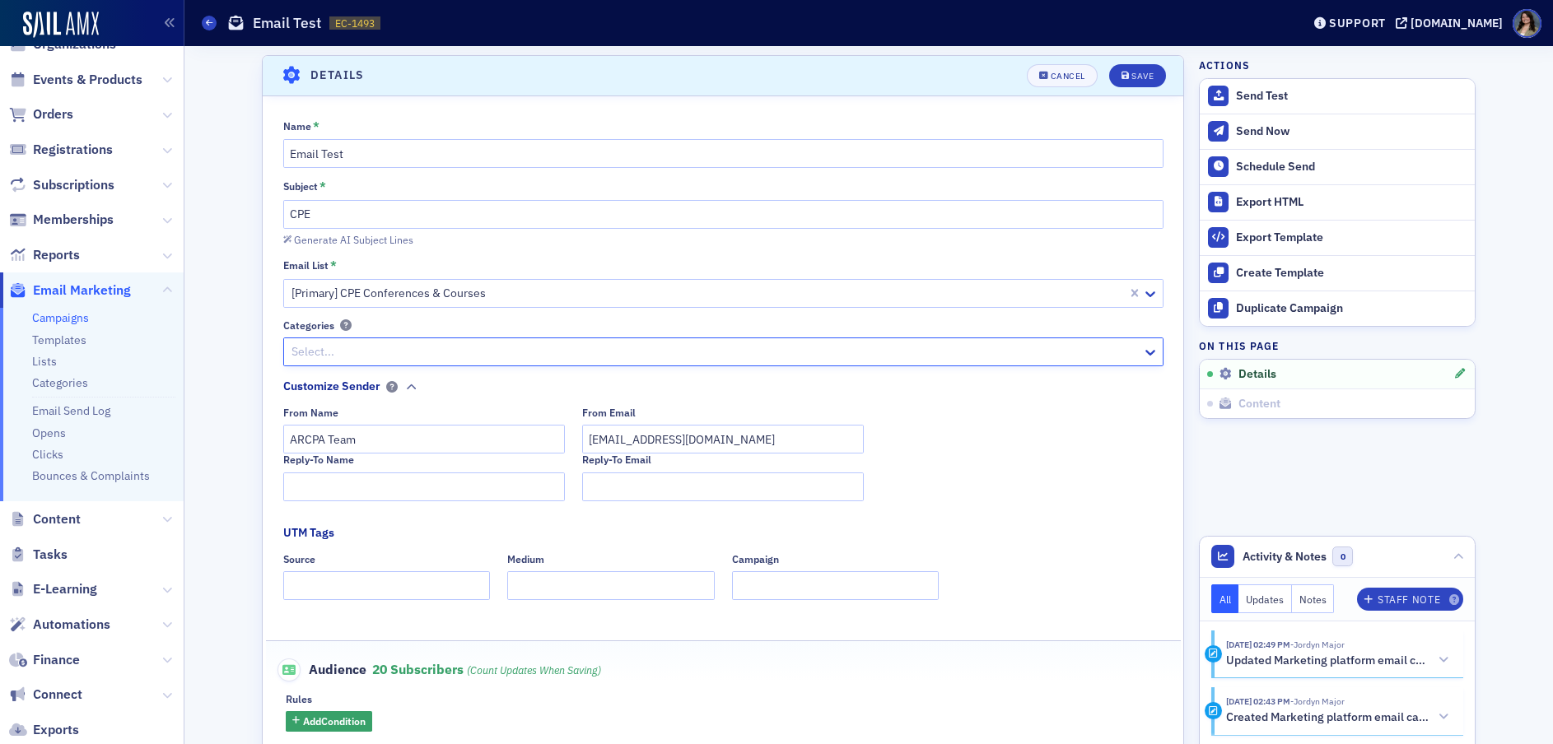
click at [551, 506] on fieldset "Customize Sender From Name ARCPA Team From Email [EMAIL_ADDRESS][DOMAIN_NAME] R…" at bounding box center [727, 445] width 889 height 135
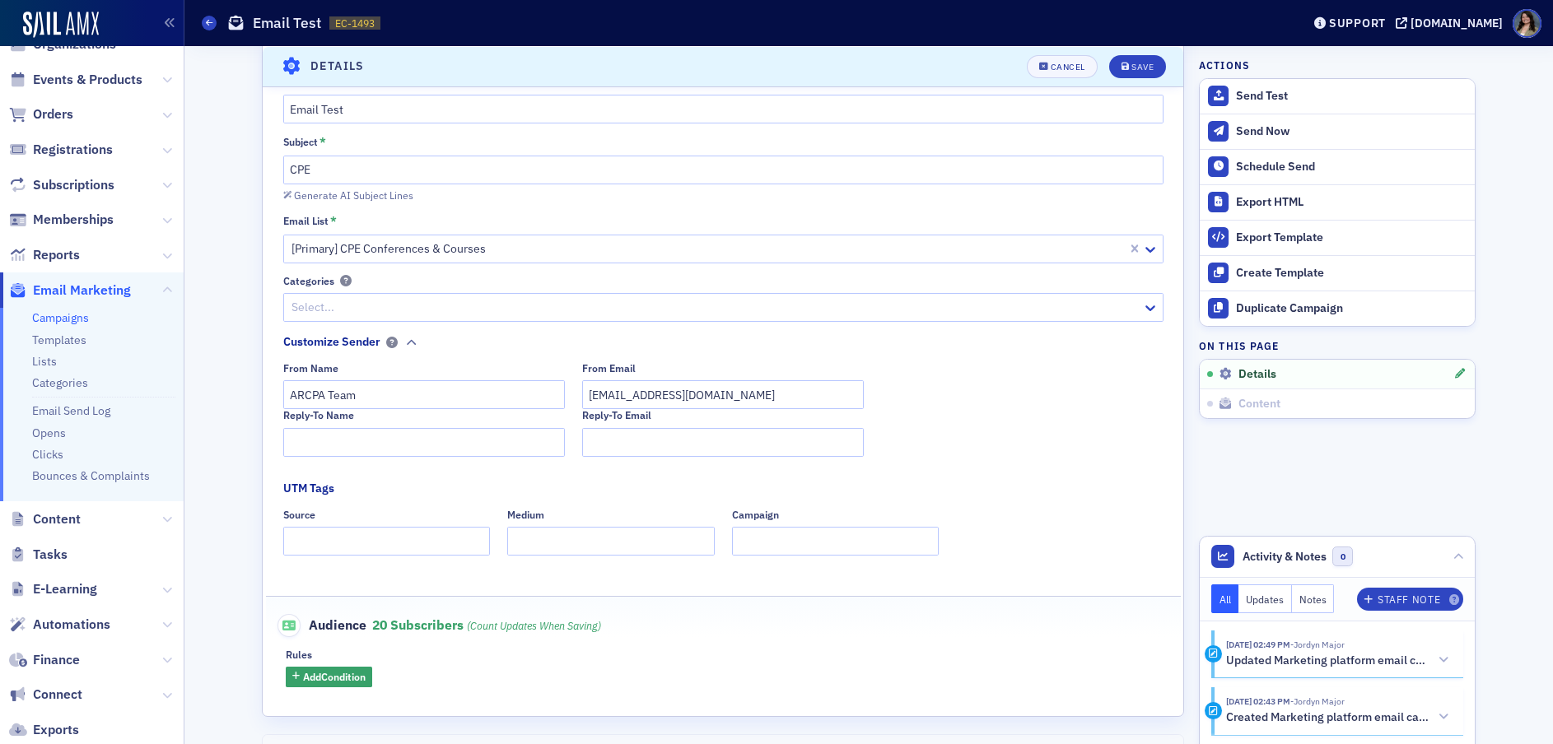
scroll to position [176, 0]
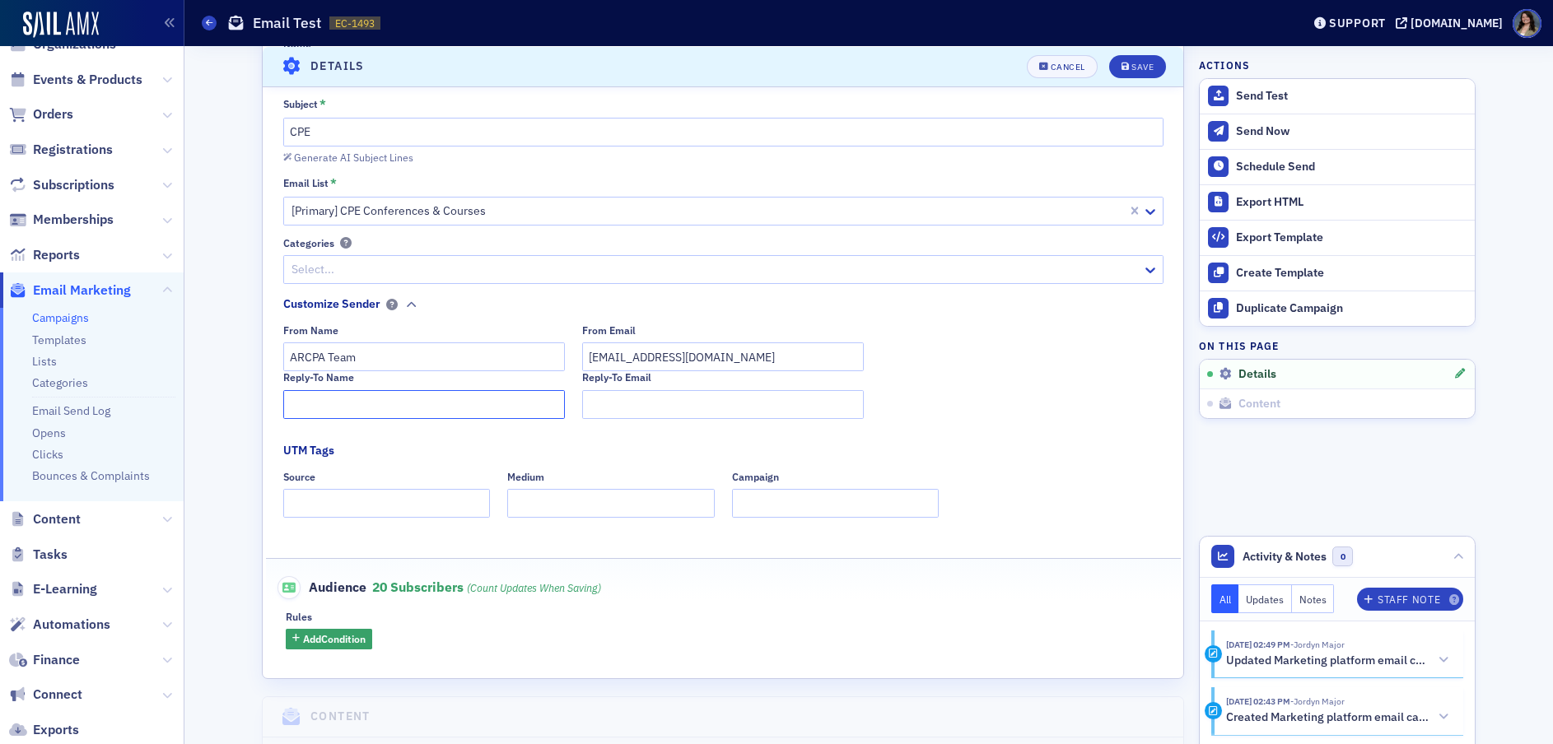
click at [373, 410] on input "Reply-To Name" at bounding box center [424, 404] width 282 height 29
type input "A"
drag, startPoint x: 359, startPoint y: 351, endPoint x: 322, endPoint y: 356, distance: 37.4
click at [322, 356] on input "ARCPA Team" at bounding box center [424, 356] width 282 height 29
type input "ARCPA"
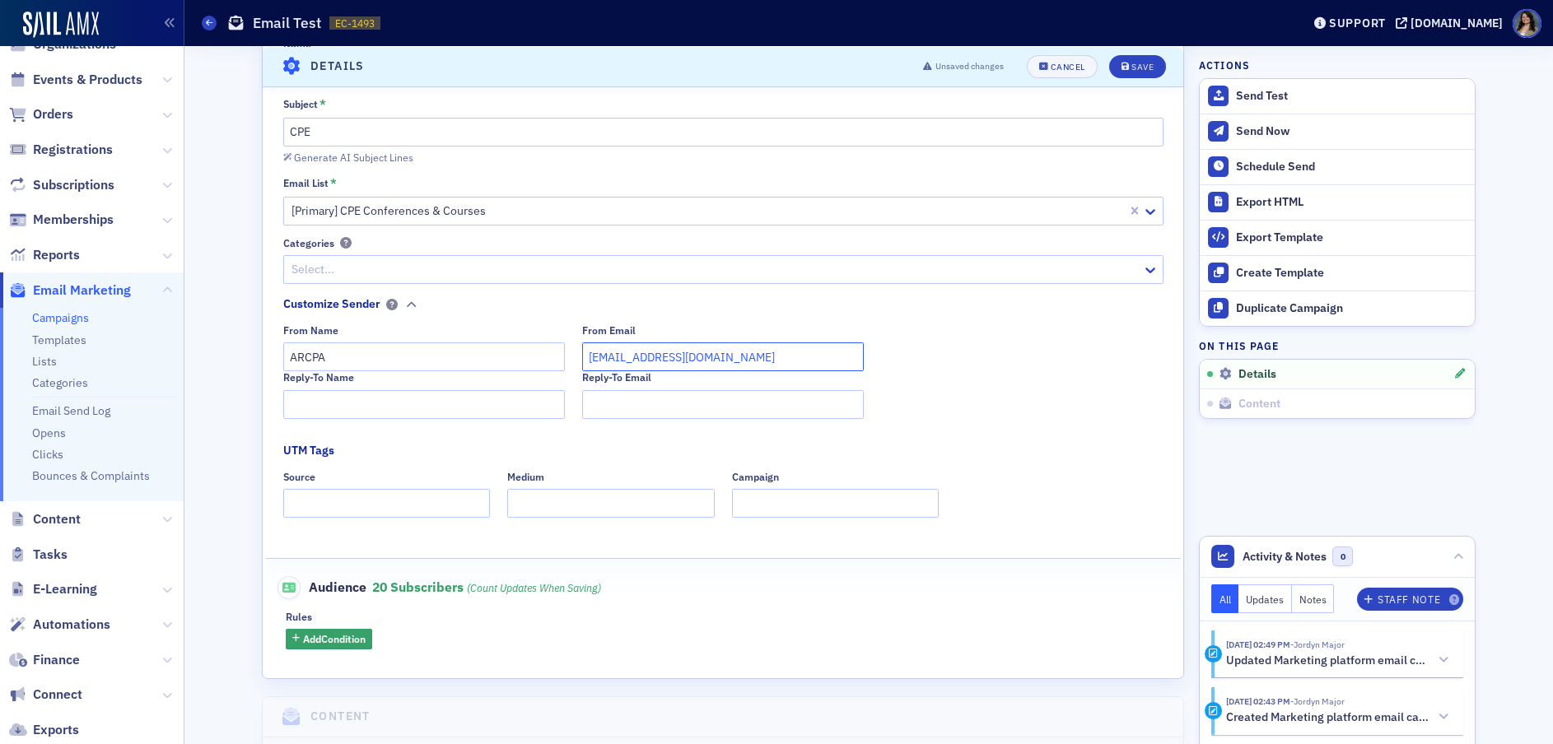
drag, startPoint x: 613, startPoint y: 359, endPoint x: 570, endPoint y: 356, distance: 43.7
click at [570, 356] on div "From Name ARCPA From Email [EMAIL_ADDRESS][DOMAIN_NAME]" at bounding box center [723, 347] width 880 height 47
type input "[EMAIL_ADDRESS][DOMAIN_NAME]"
click at [452, 403] on input "Reply-To Name" at bounding box center [424, 404] width 282 height 29
type input "[PERSON_NAME]"
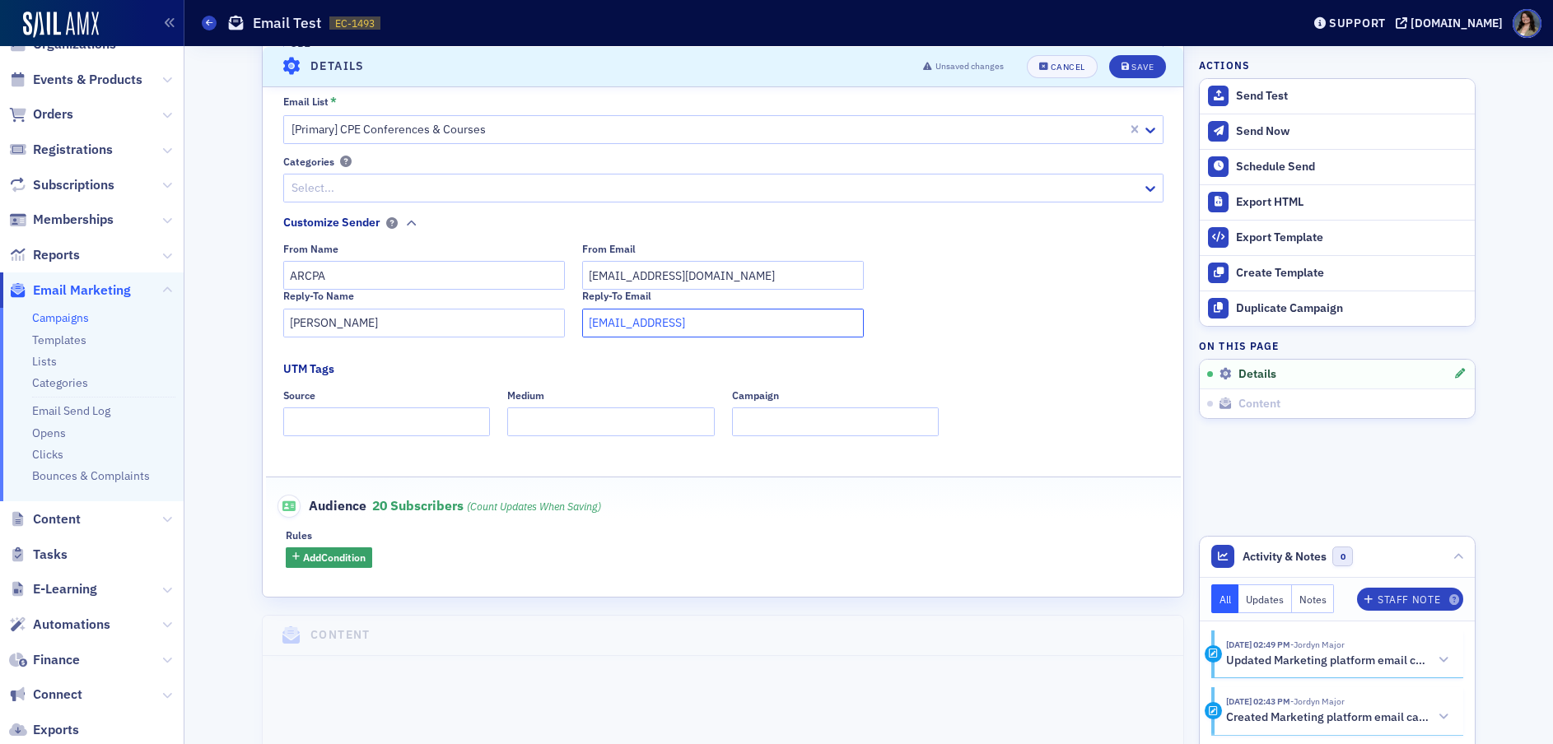
scroll to position [258, 0]
type input "[EMAIL_ADDRESS]"
click at [376, 426] on input "Source" at bounding box center [386, 421] width 207 height 29
click at [580, 440] on fieldset "UTM Tags Source Medium Campaign" at bounding box center [723, 403] width 880 height 87
click at [774, 437] on fieldset "UTM Tags Source Medium Campaign" at bounding box center [723, 403] width 880 height 87
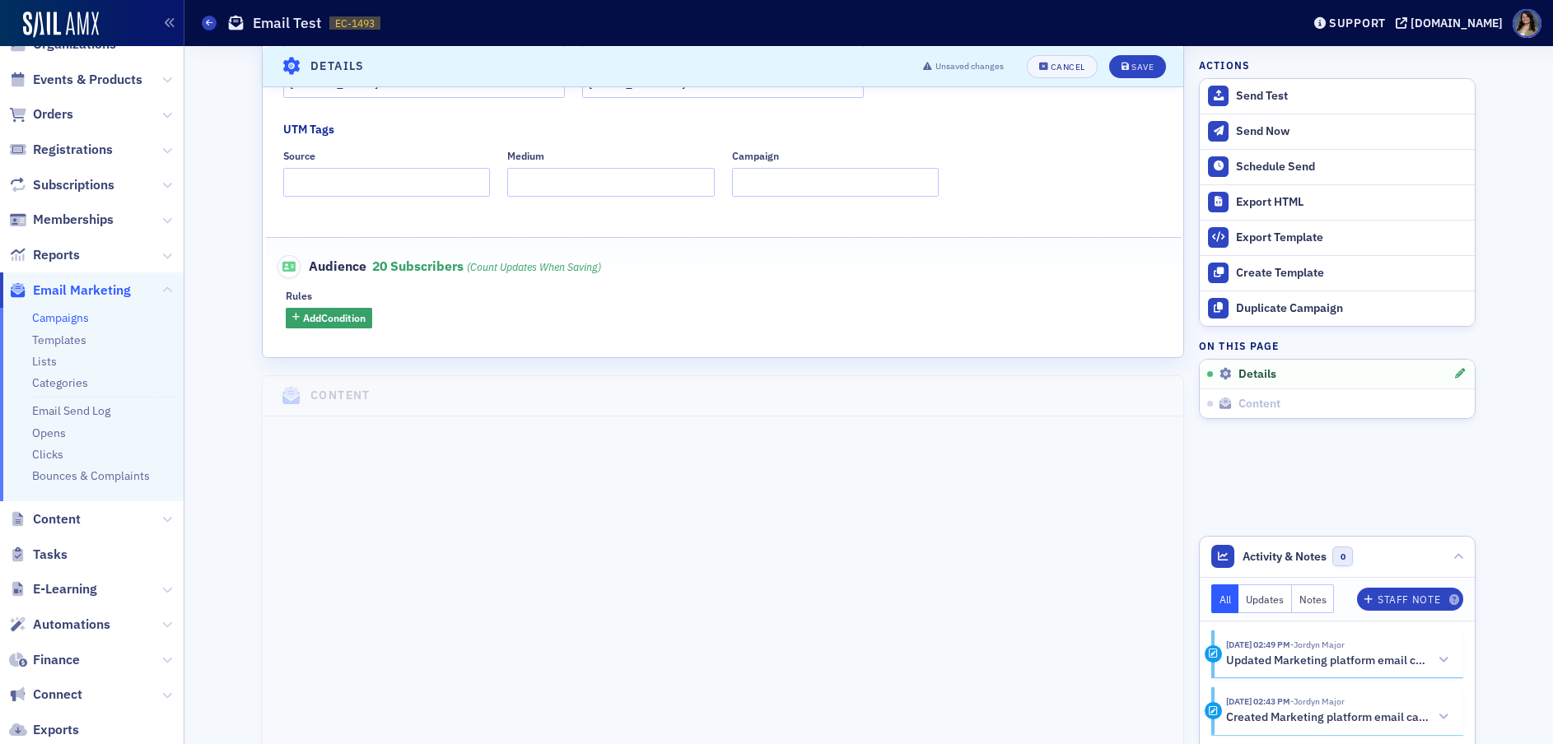
scroll to position [505, 0]
click at [303, 309] on span "Add Condition" at bounding box center [334, 309] width 63 height 15
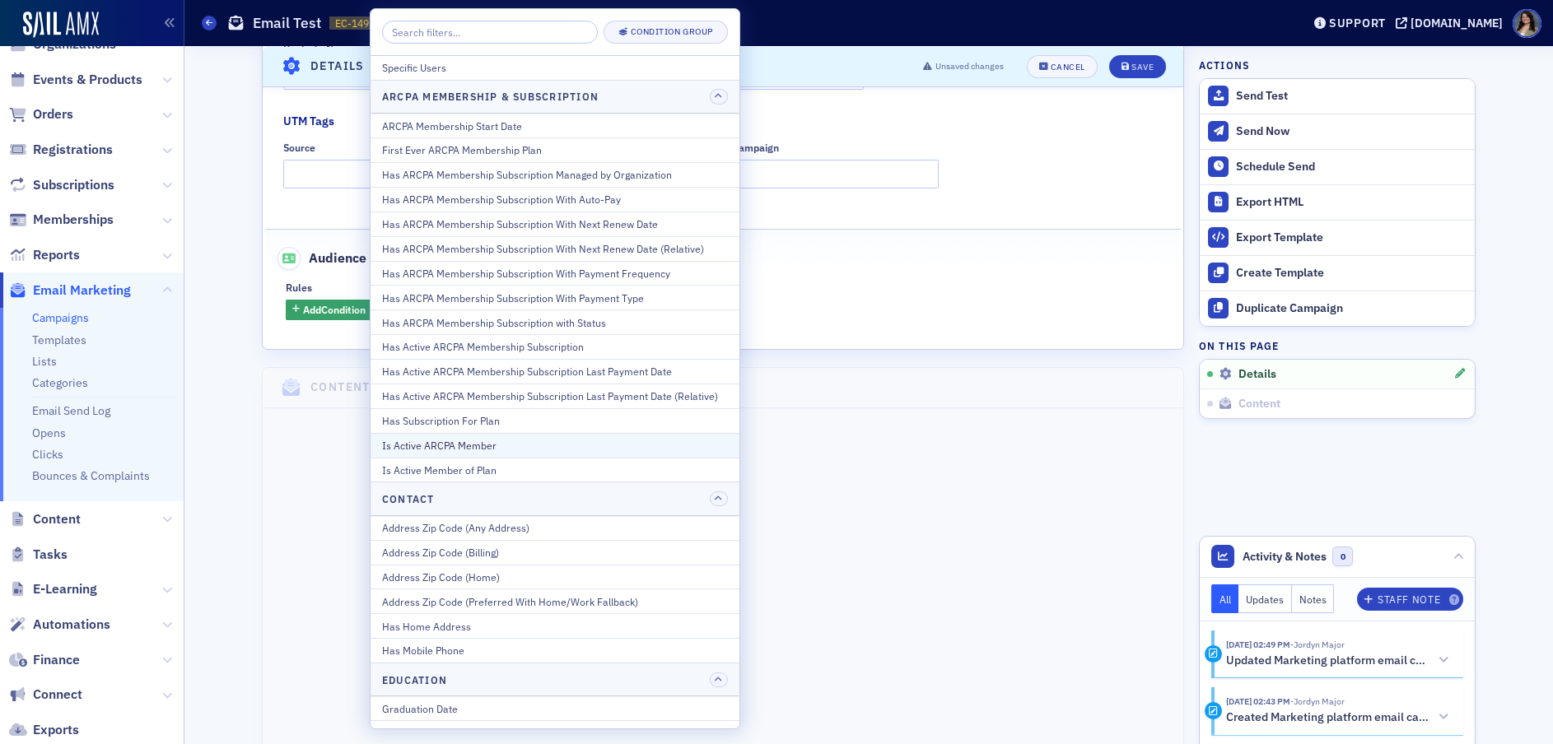
click at [458, 452] on div "Is Active ARCPA Member" at bounding box center [555, 445] width 346 height 15
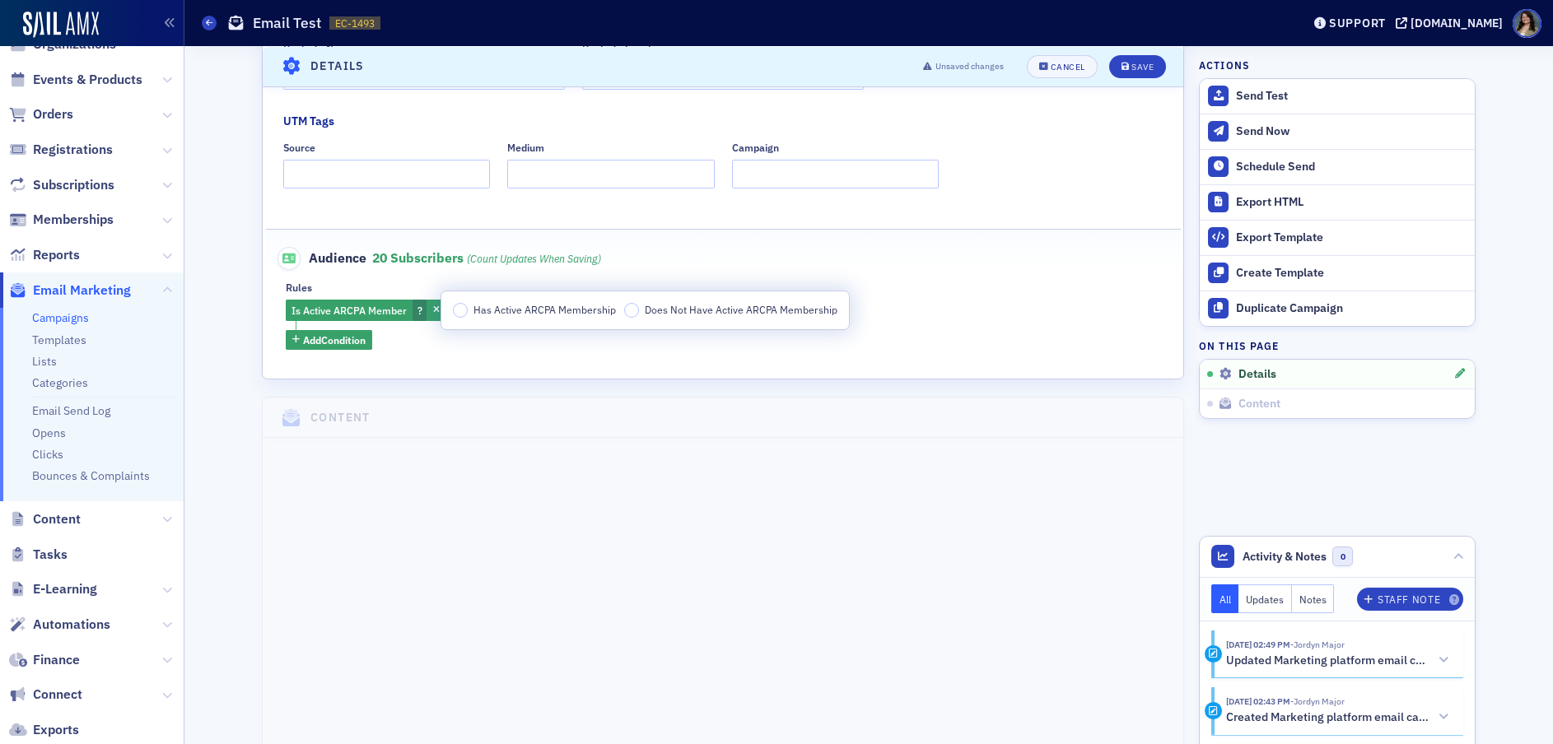
click at [486, 310] on span "Has Active ARCPA Membership" at bounding box center [544, 309] width 142 height 13
click at [468, 310] on input "Has Active ARCPA Membership" at bounding box center [460, 310] width 15 height 15
click at [1131, 62] on div "Save" at bounding box center [1142, 66] width 22 height 9
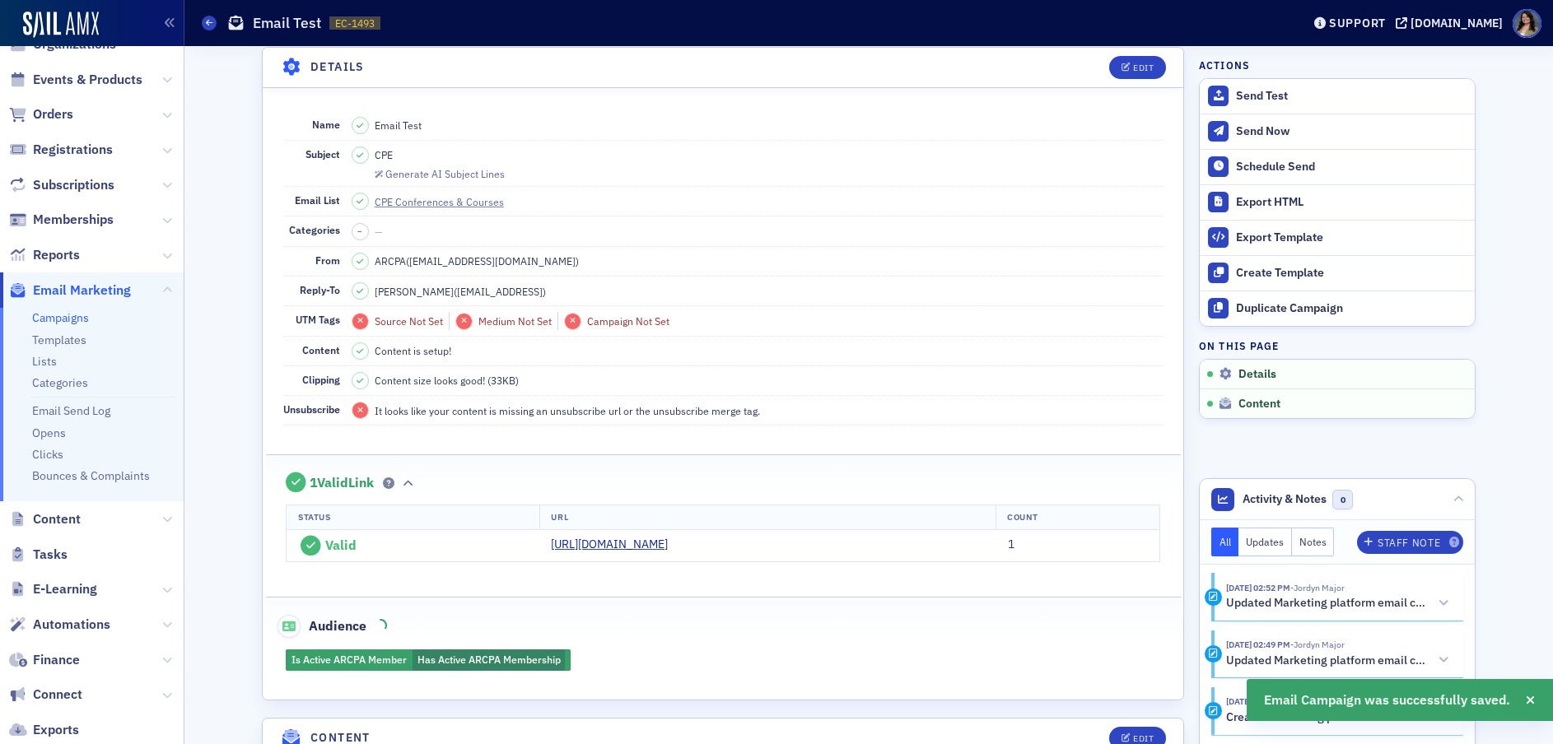
scroll to position [94, 0]
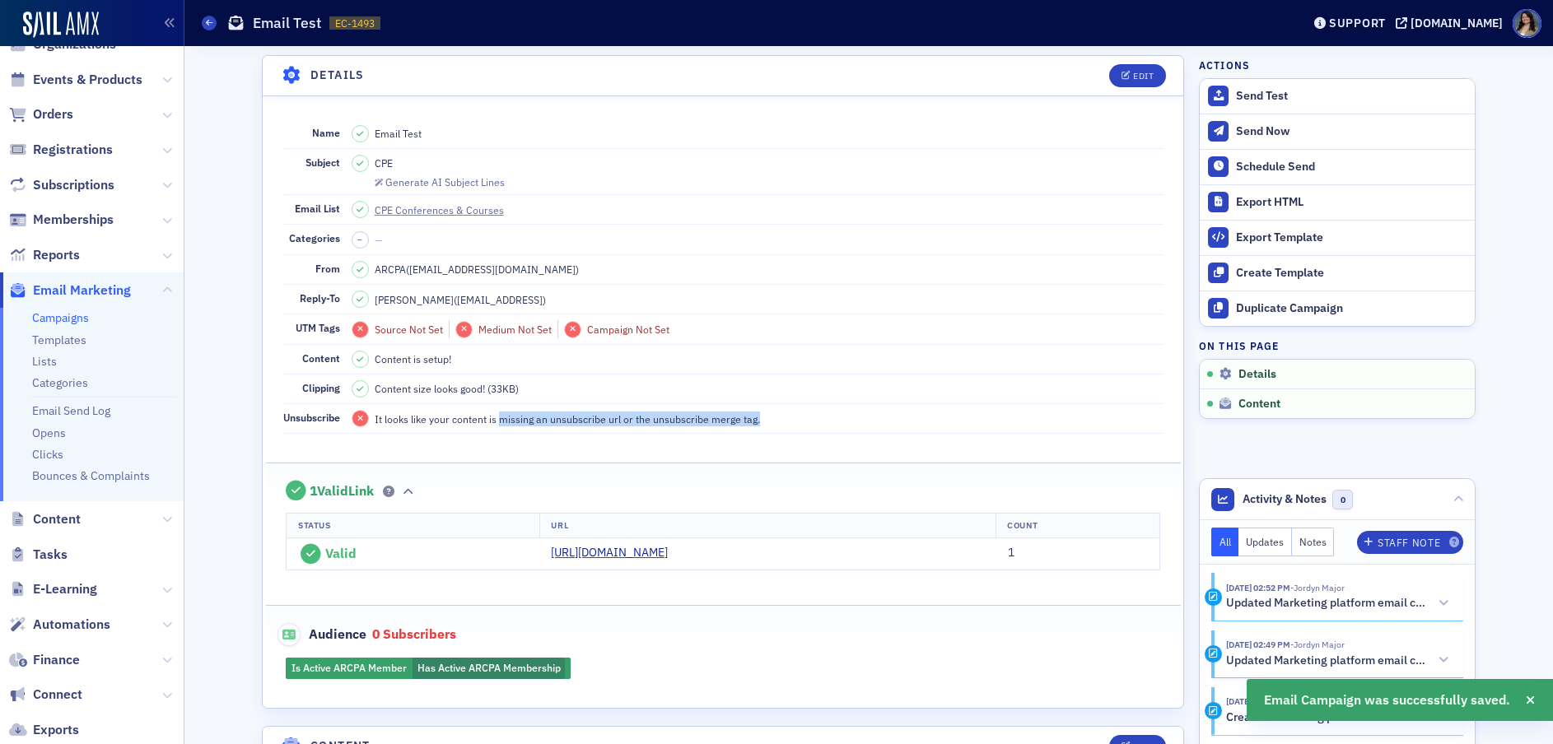
drag, startPoint x: 504, startPoint y: 414, endPoint x: 747, endPoint y: 440, distance: 245.1
click at [747, 440] on div "Name Email Test Subject CPE Generate AI Subject Lines Email List CPE Conference…" at bounding box center [723, 399] width 920 height 560
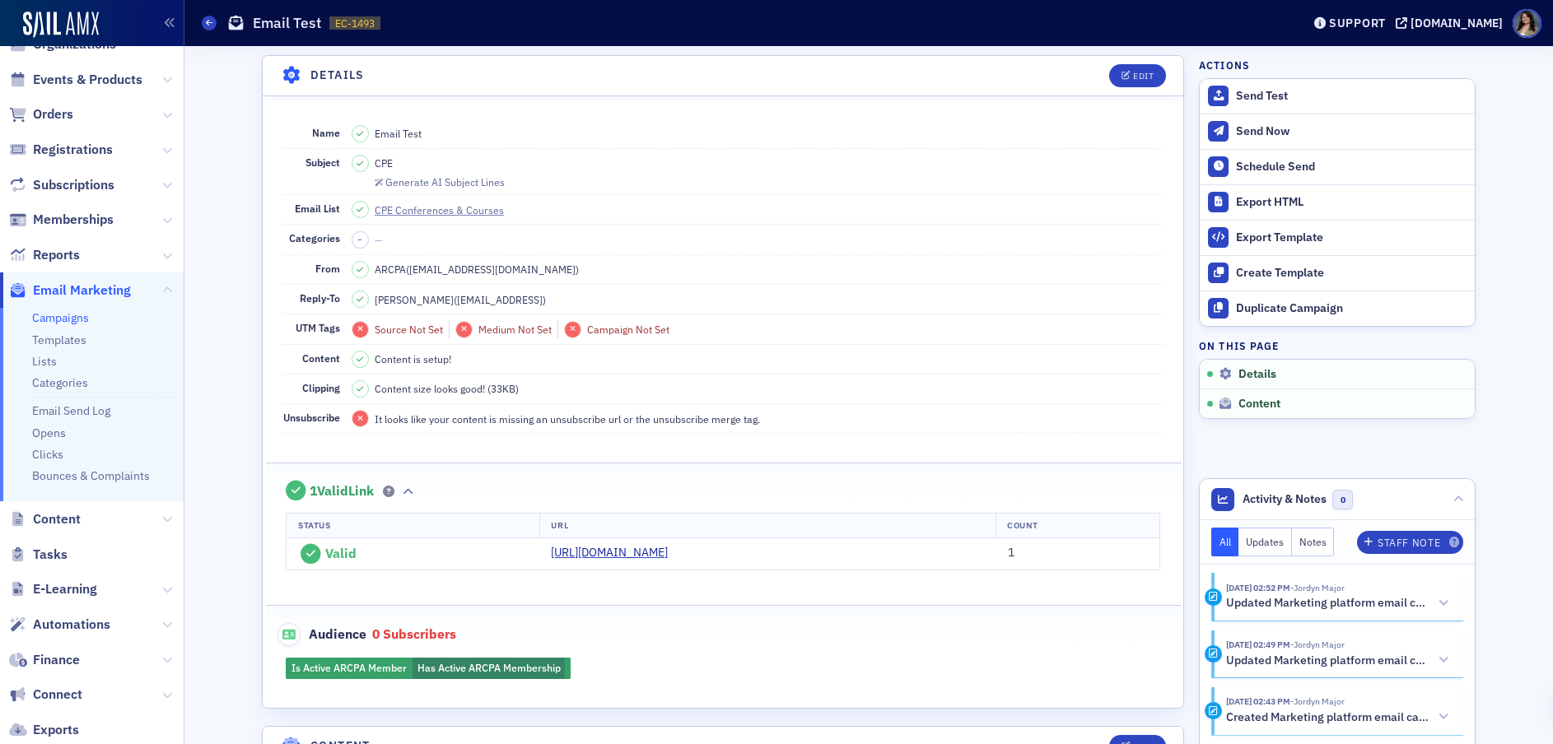
click at [750, 440] on div "Name Email Test Subject CPE Generate AI Subject Lines Email List CPE Conference…" at bounding box center [723, 399] width 920 height 560
click at [1142, 75] on div "Edit" at bounding box center [1143, 76] width 21 height 9
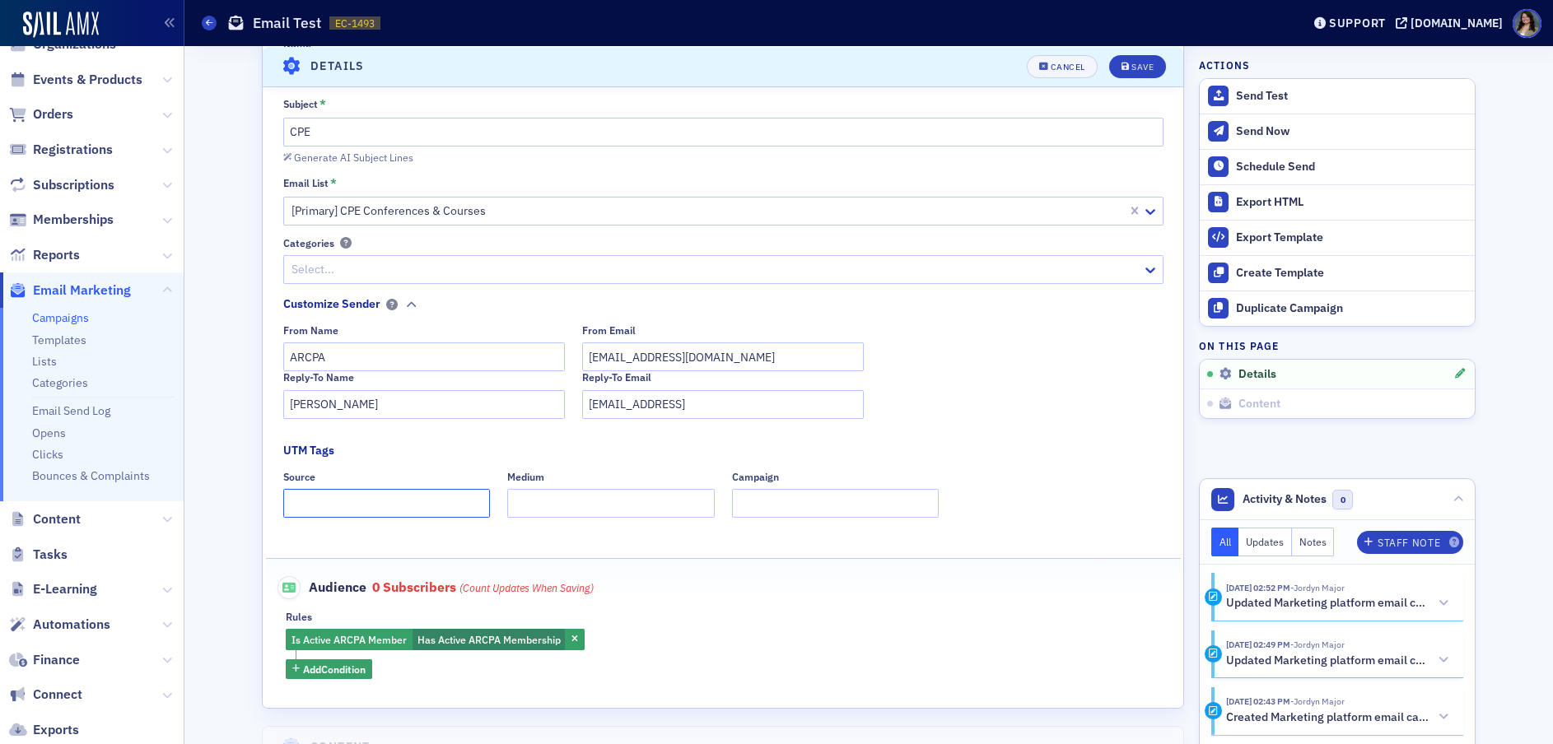
click at [343, 514] on input "Source" at bounding box center [386, 503] width 207 height 29
type input "b"
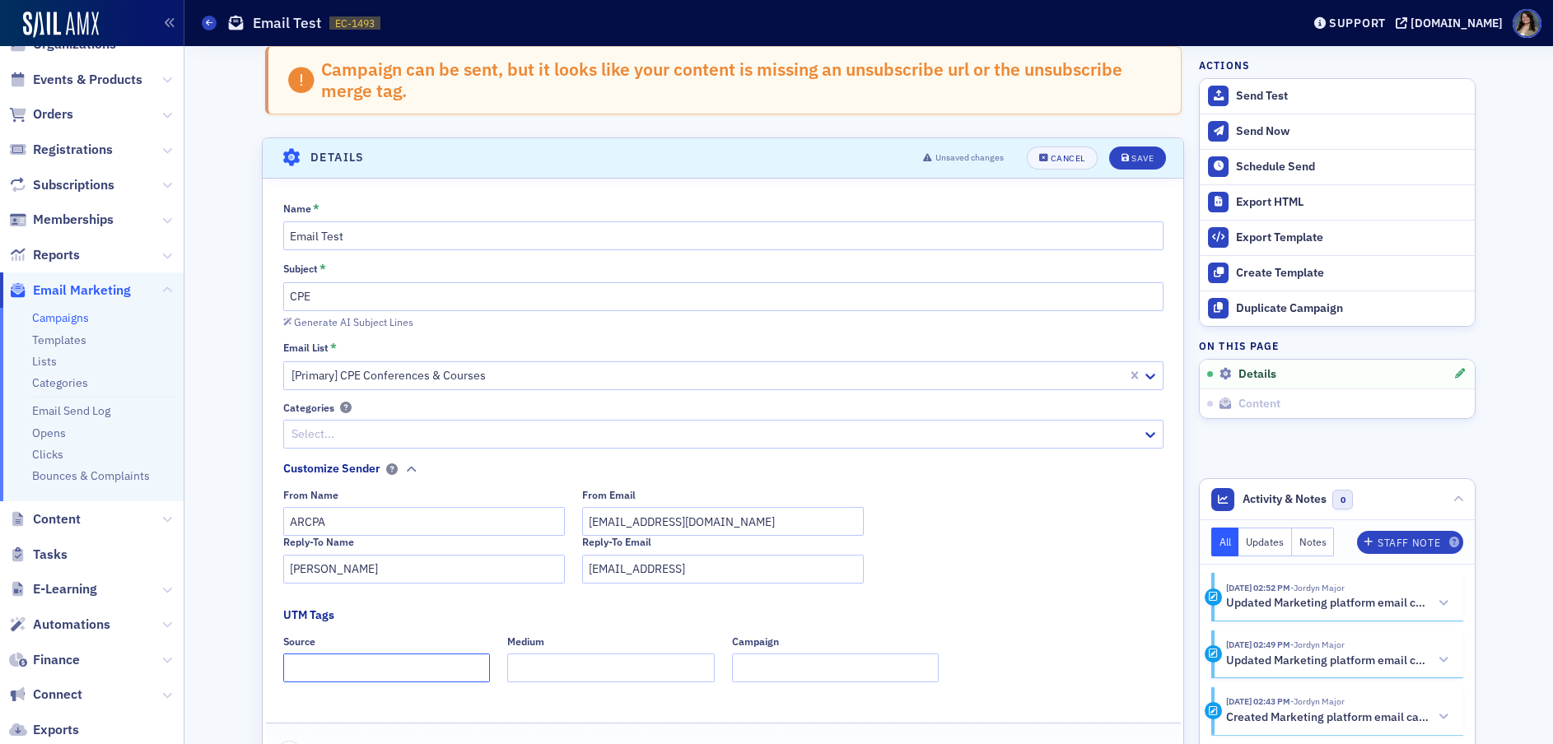
scroll to position [0, 0]
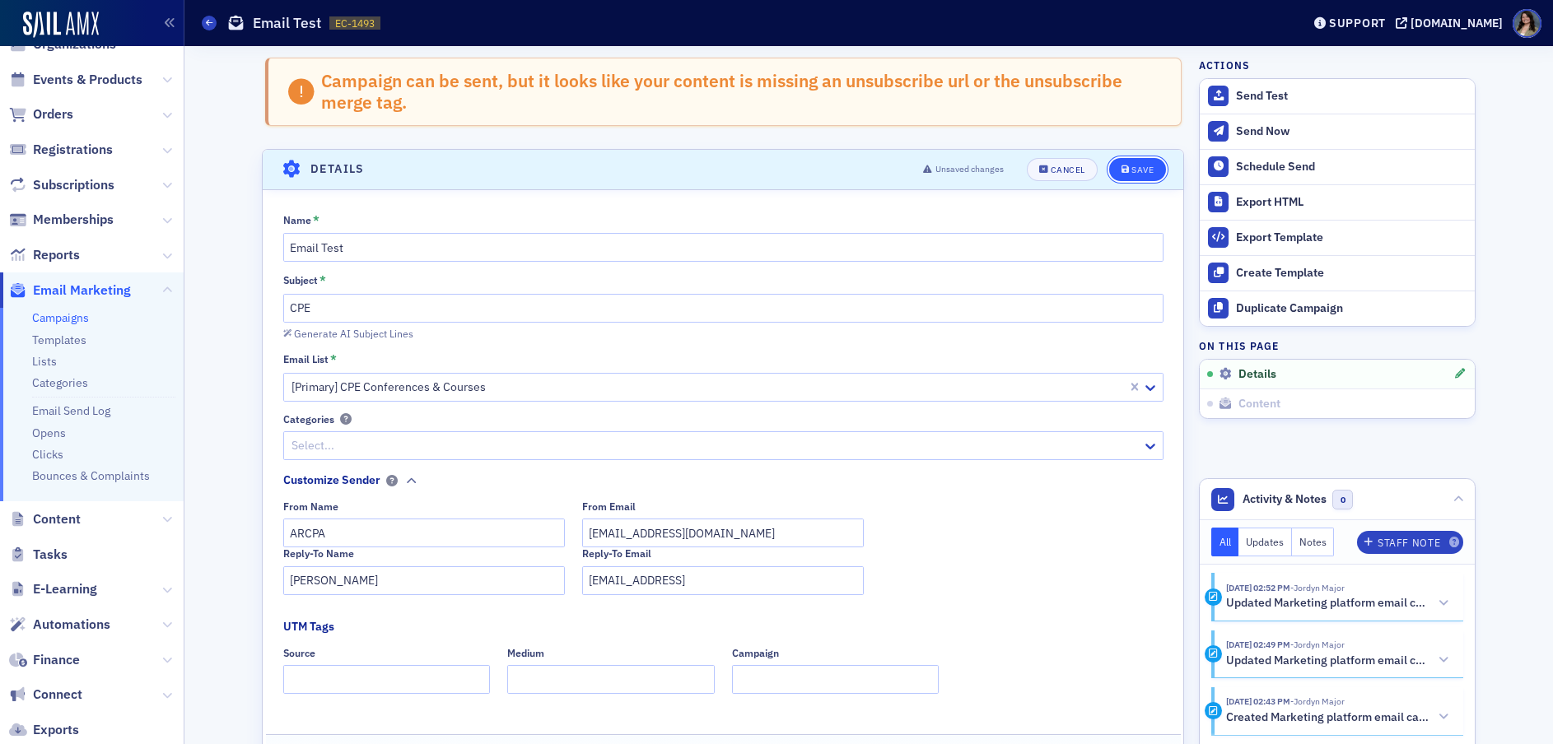
click at [1148, 170] on button "Save" at bounding box center [1137, 169] width 57 height 23
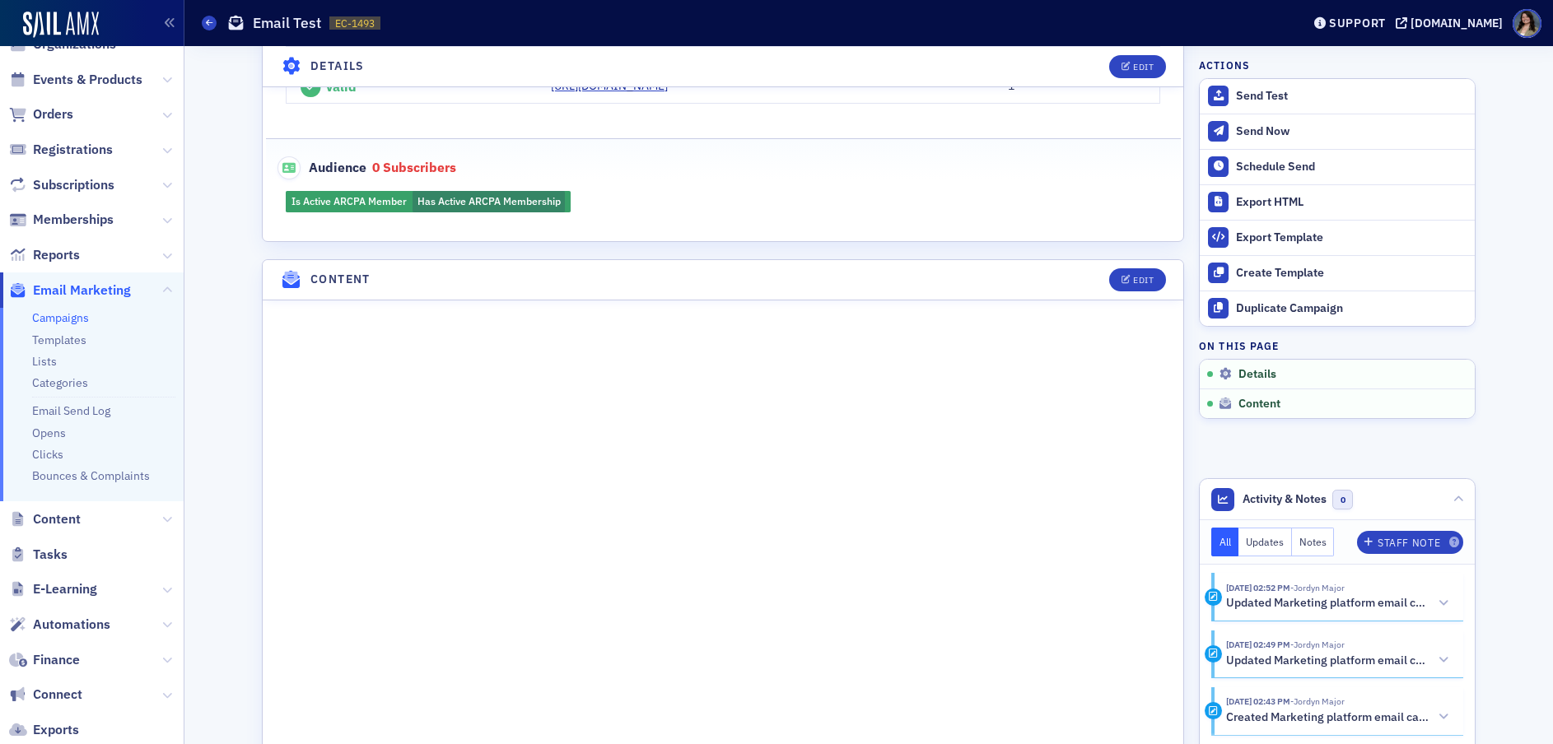
scroll to position [558, 0]
click at [1138, 274] on button "Edit" at bounding box center [1137, 282] width 57 height 23
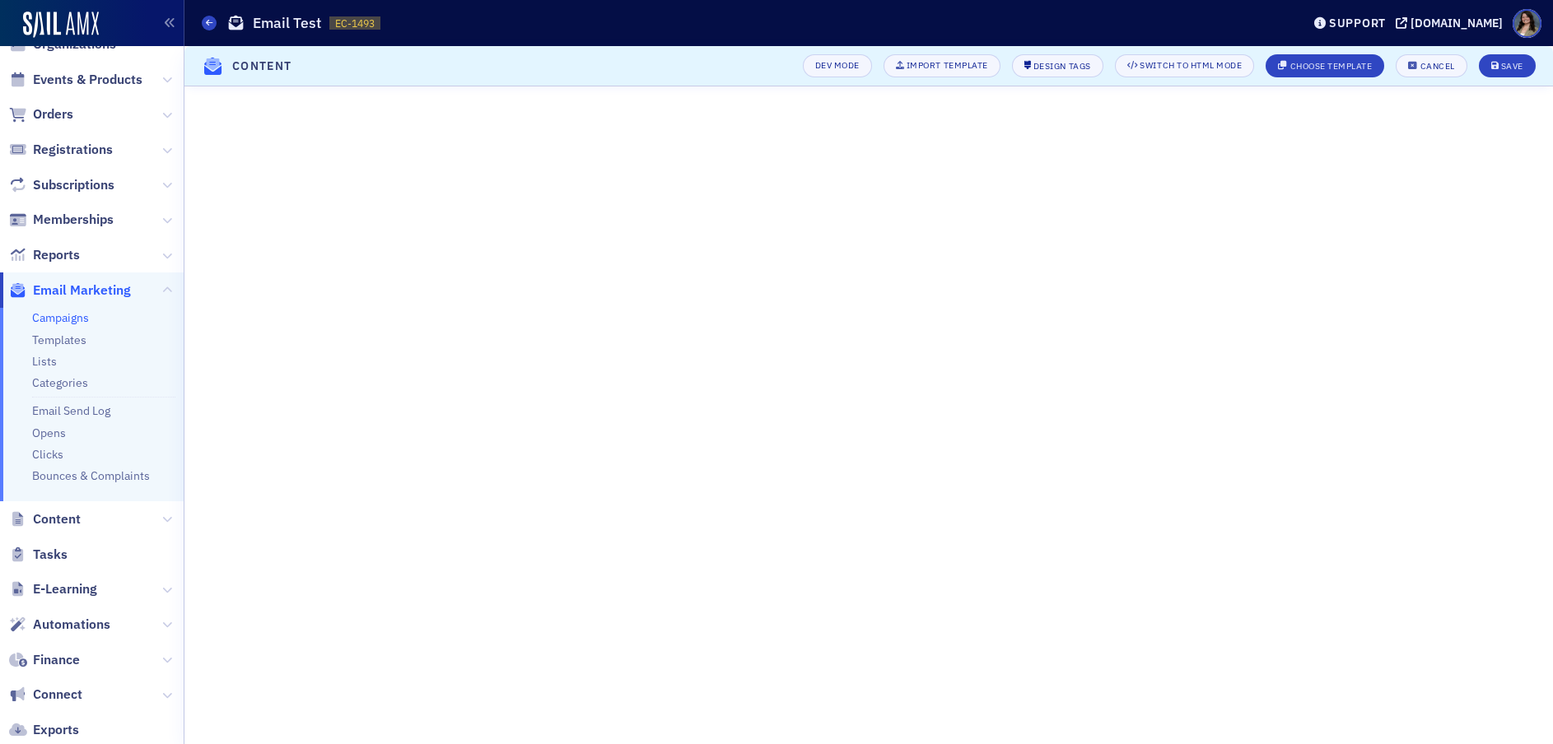
scroll to position [87, 0]
click at [1523, 68] on button "Save" at bounding box center [1506, 65] width 57 height 23
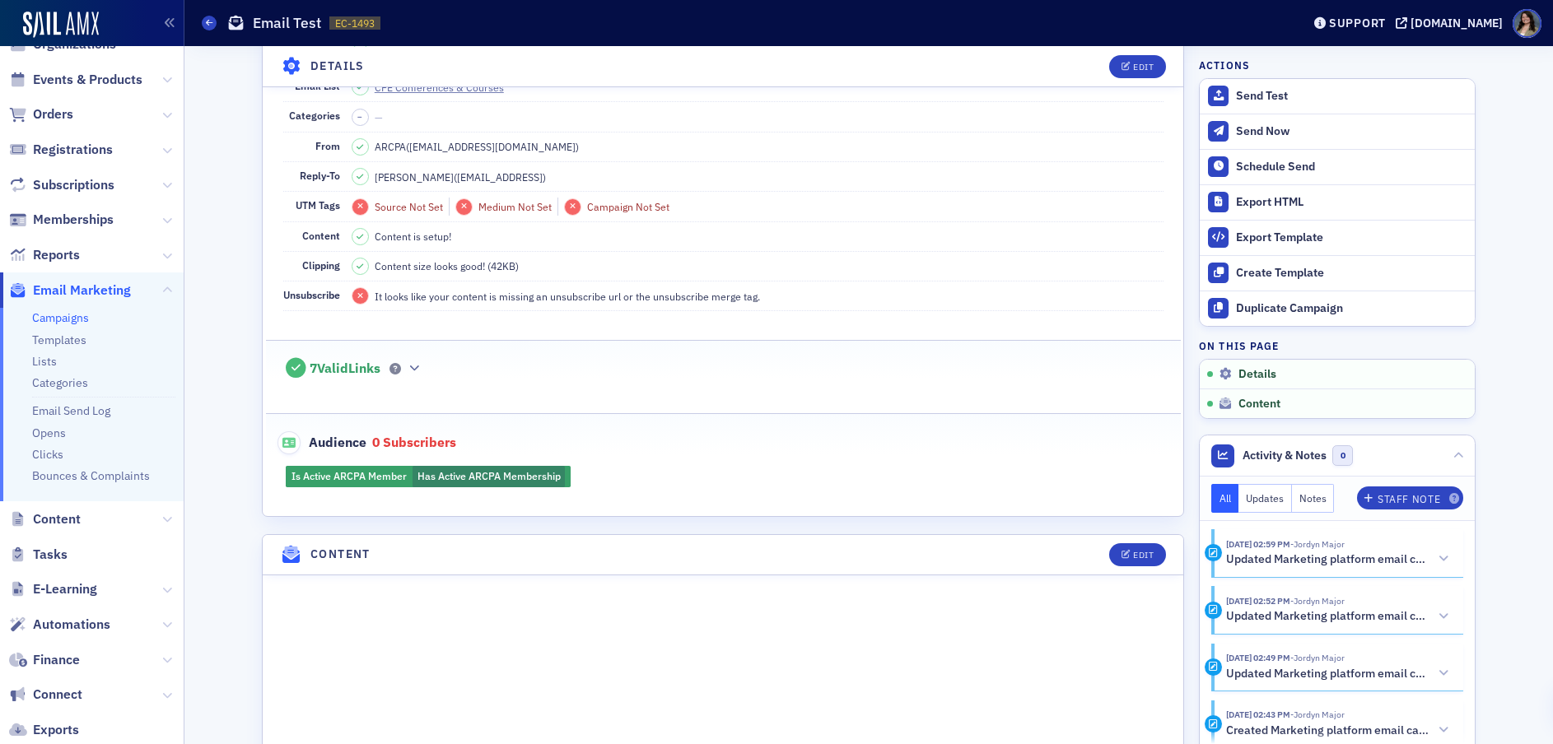
scroll to position [202, 0]
